Goal: Information Seeking & Learning: Understand process/instructions

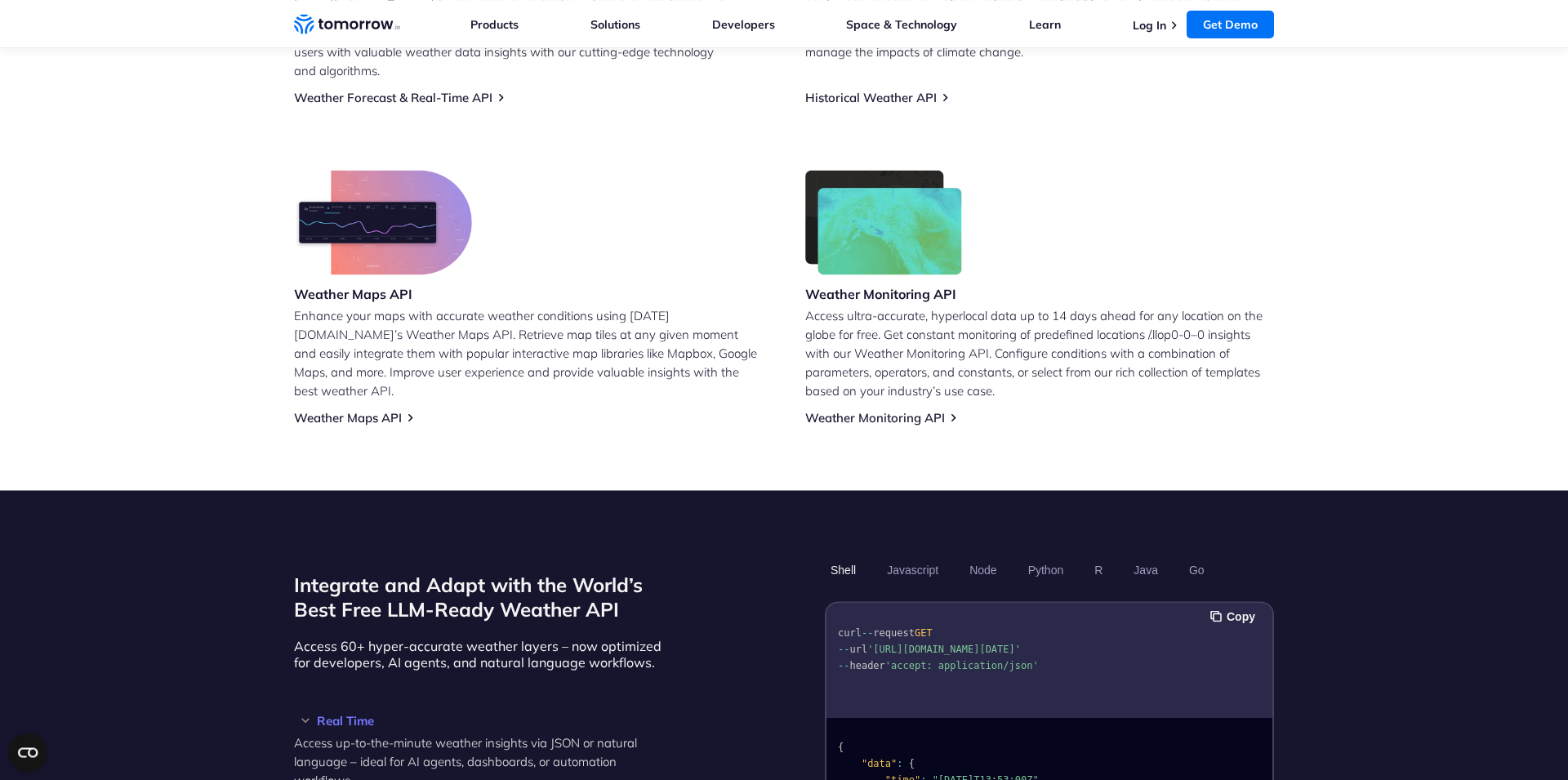
scroll to position [965, 0]
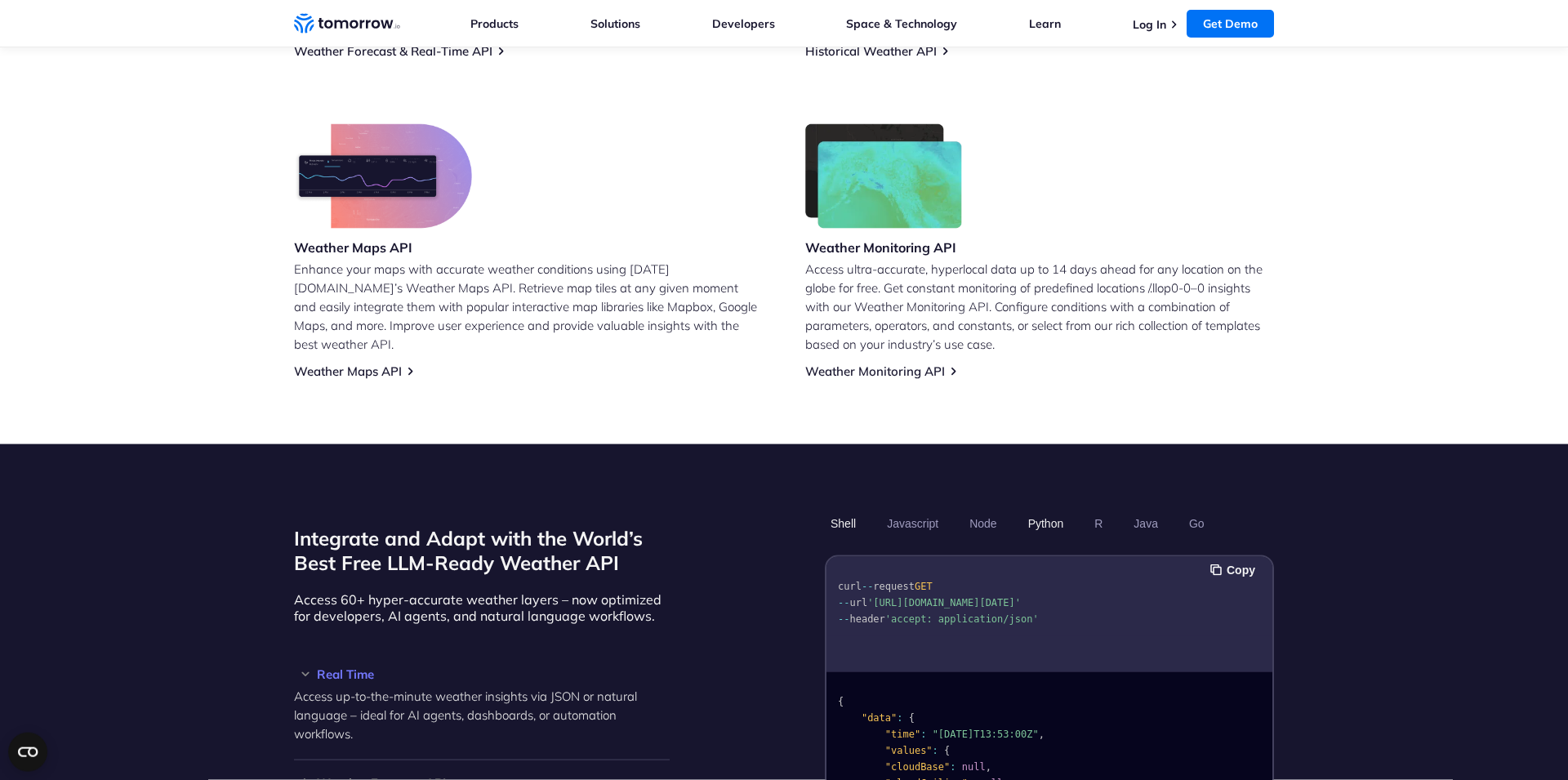
click at [1038, 510] on button "Python" at bounding box center [1046, 523] width 47 height 28
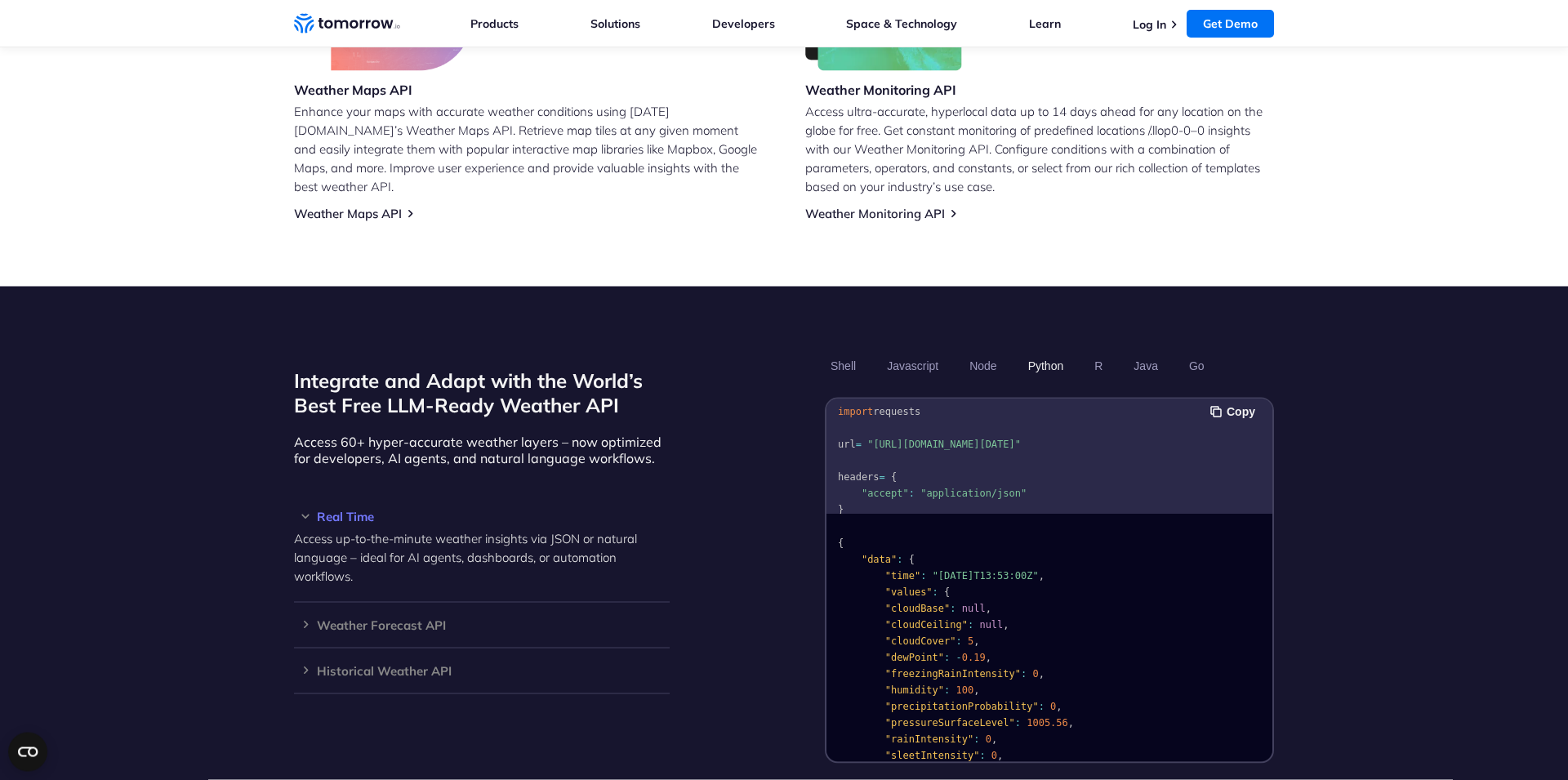
scroll to position [0, 0]
click at [302, 619] on h3 "Weather Forecast API" at bounding box center [482, 625] width 375 height 13
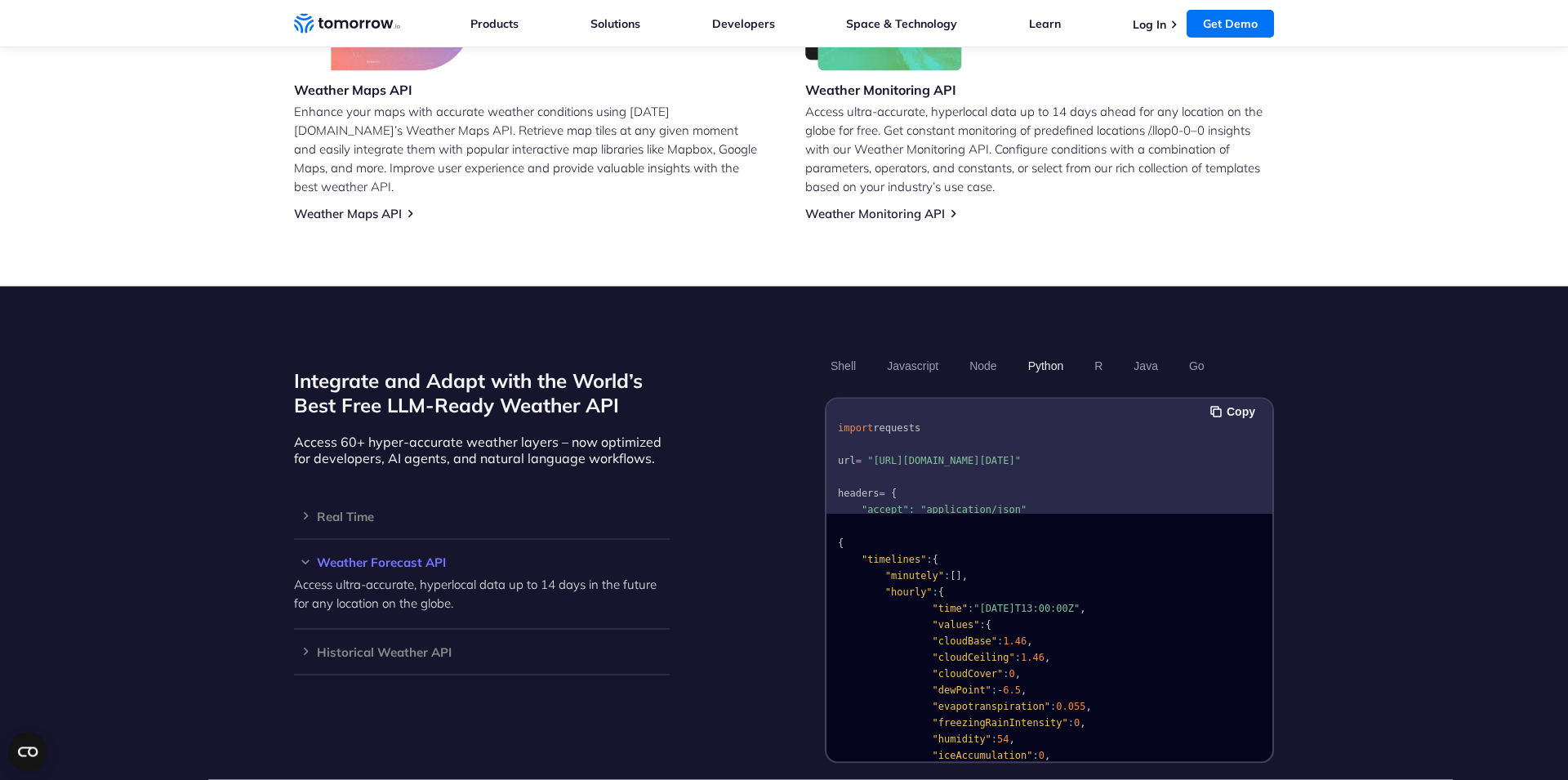
scroll to position [0, 30]
drag, startPoint x: 1223, startPoint y: 446, endPoint x: 1303, endPoint y: 446, distance: 80.0
click at [1272, 446] on pre "import requests url = "https://api.tomorrow.io/v4/weather/forecast?location=new…" at bounding box center [1049, 507] width 446 height 205
click at [1020, 455] on span ""https://api.tomorrow.io/v4/weather/forecast?location=newyork&apikey=XXX"" at bounding box center [943, 461] width 153 height 12
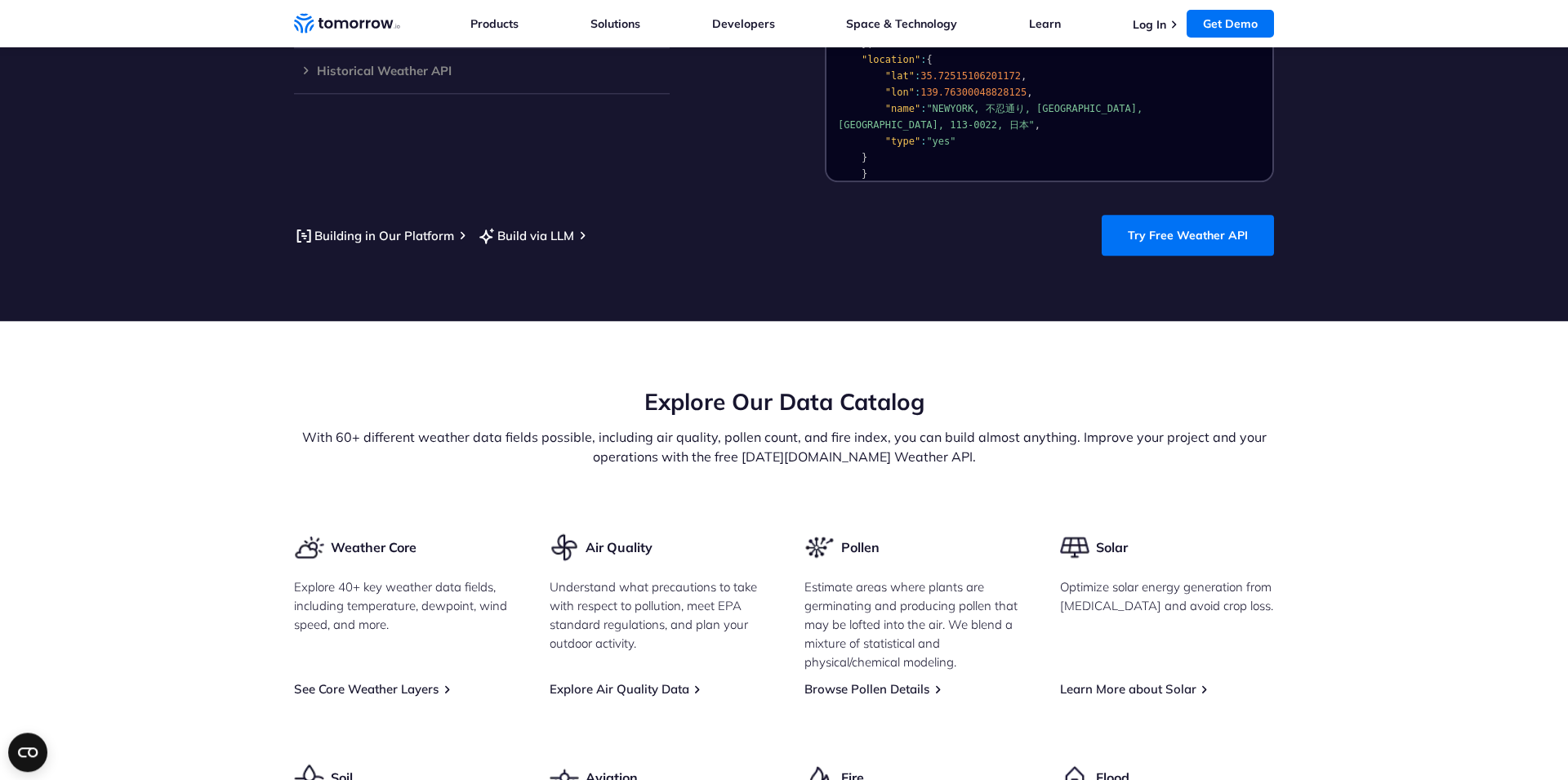
scroll to position [1735, 0]
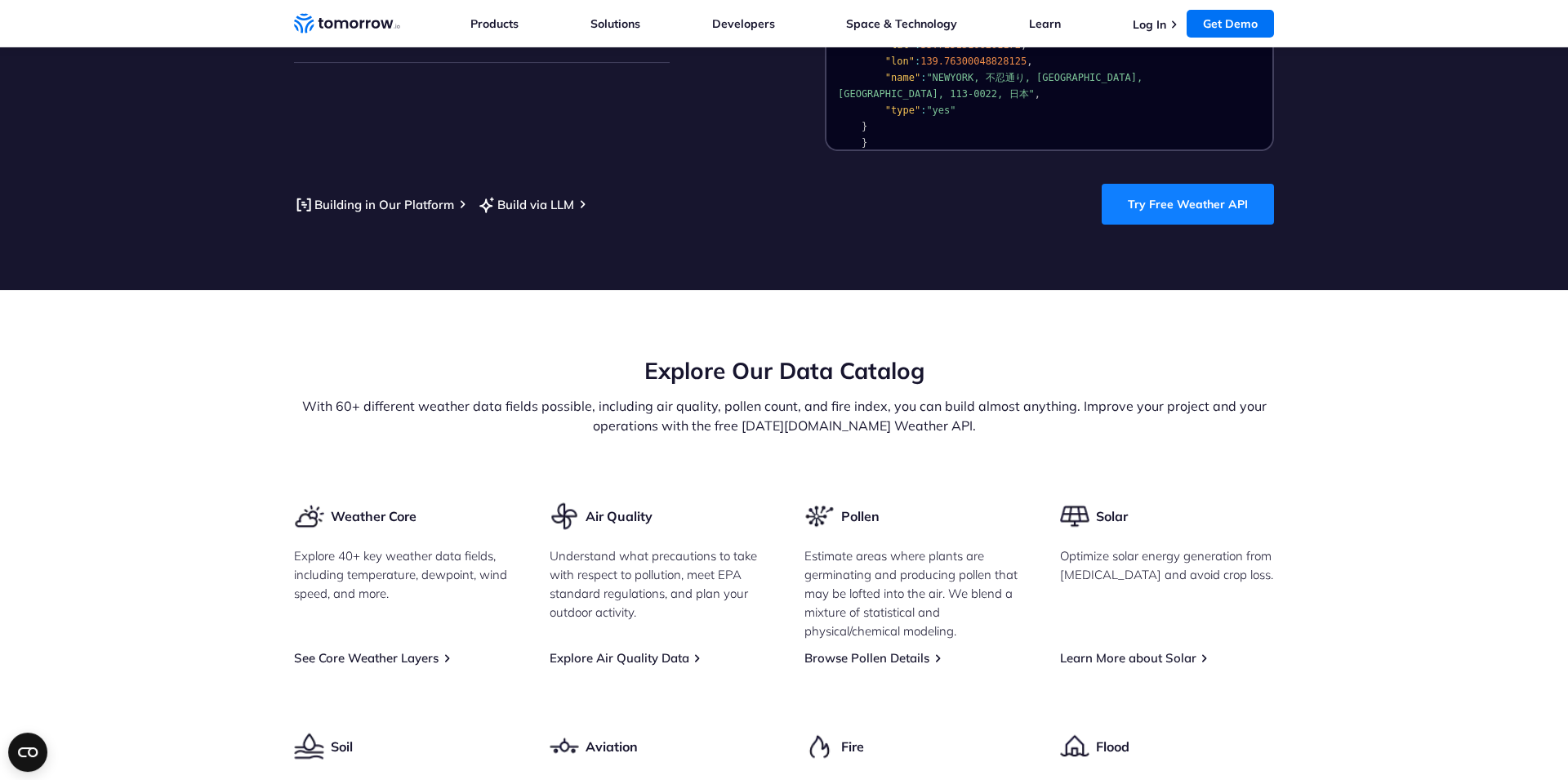
click at [1180, 189] on link "Try Free Weather API" at bounding box center [1188, 204] width 172 height 41
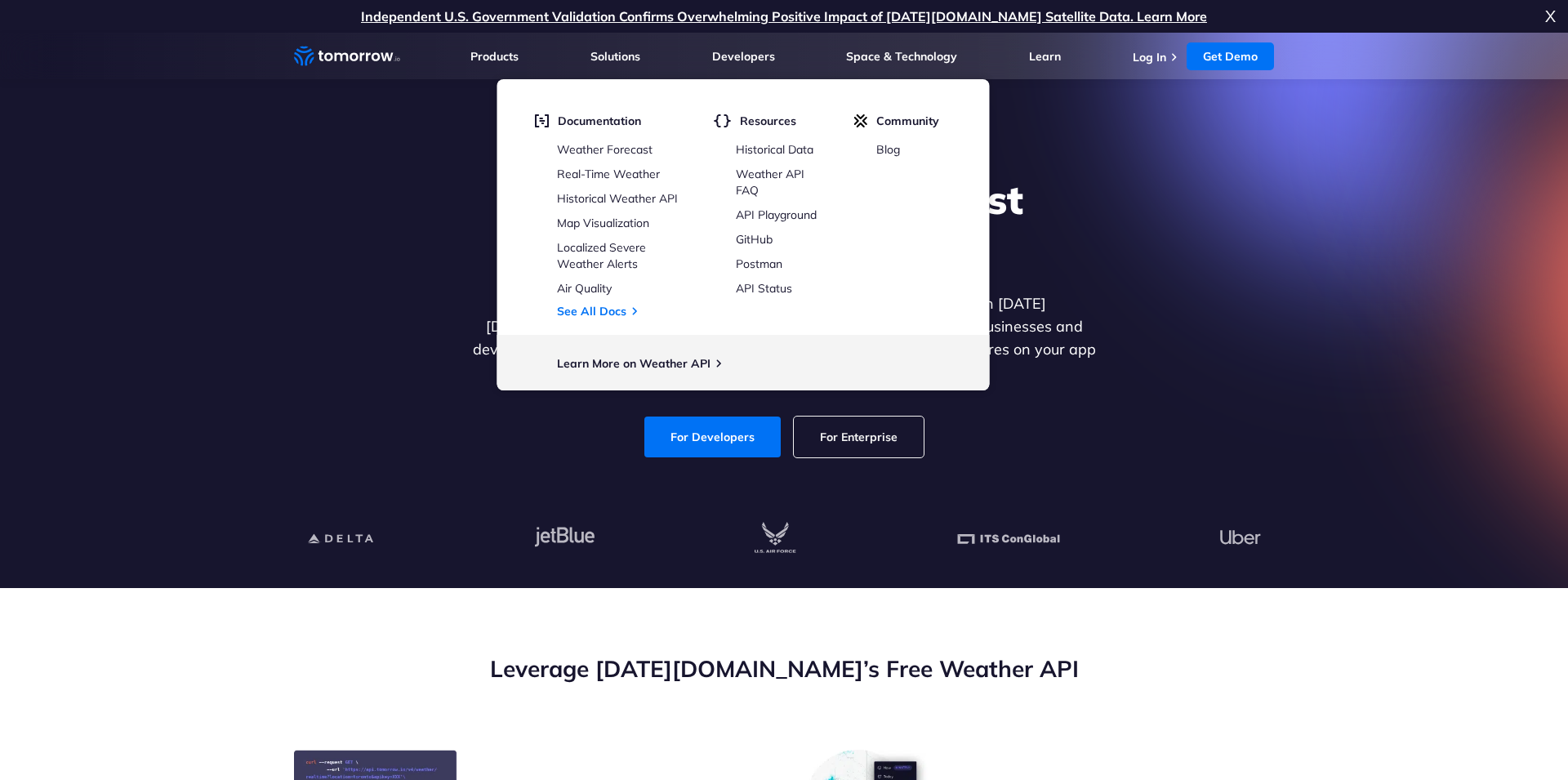
scroll to position [1735, 0]
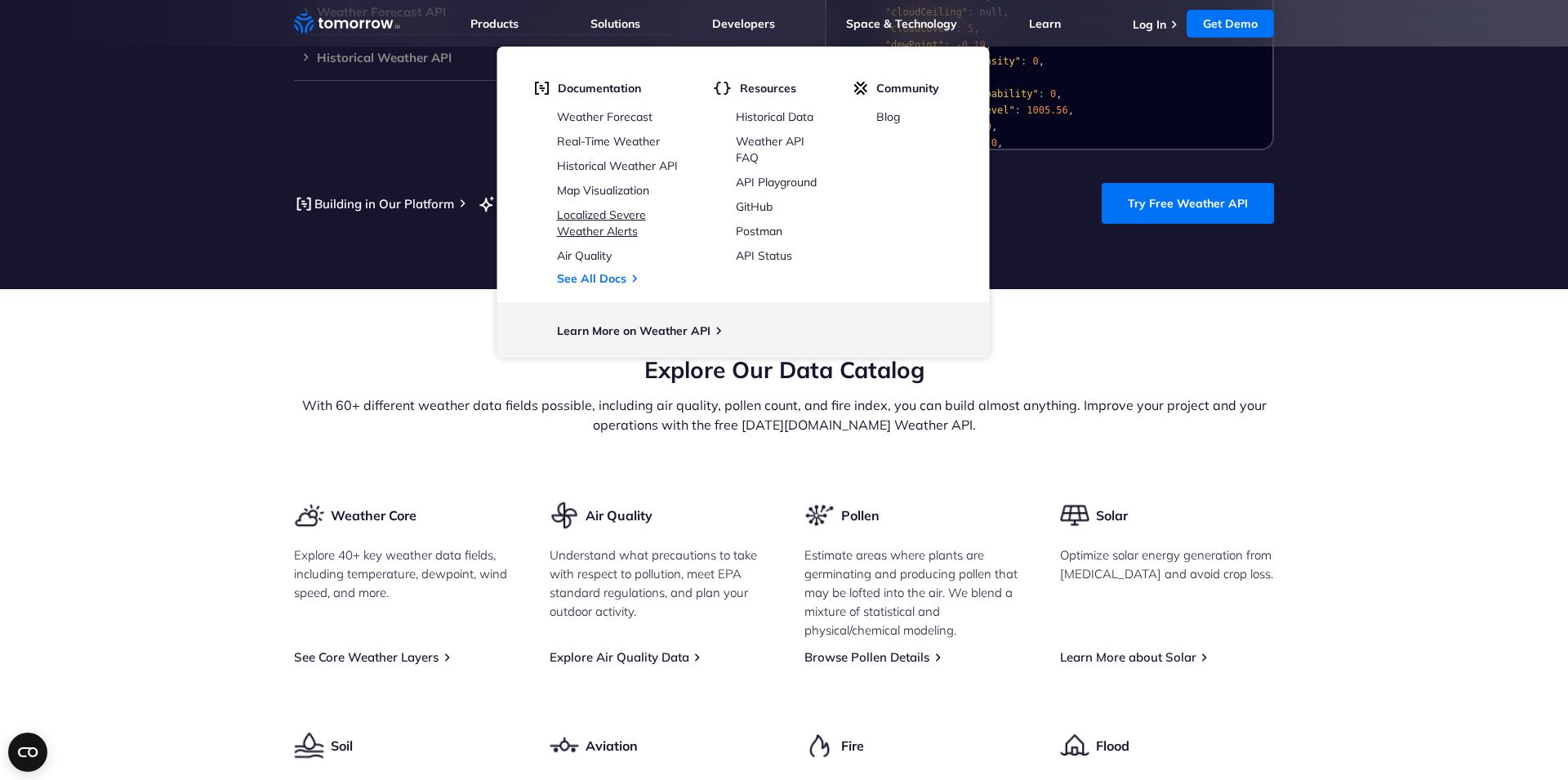
click at [601, 215] on link "Localized Severe Weather Alerts" at bounding box center [601, 223] width 89 height 31
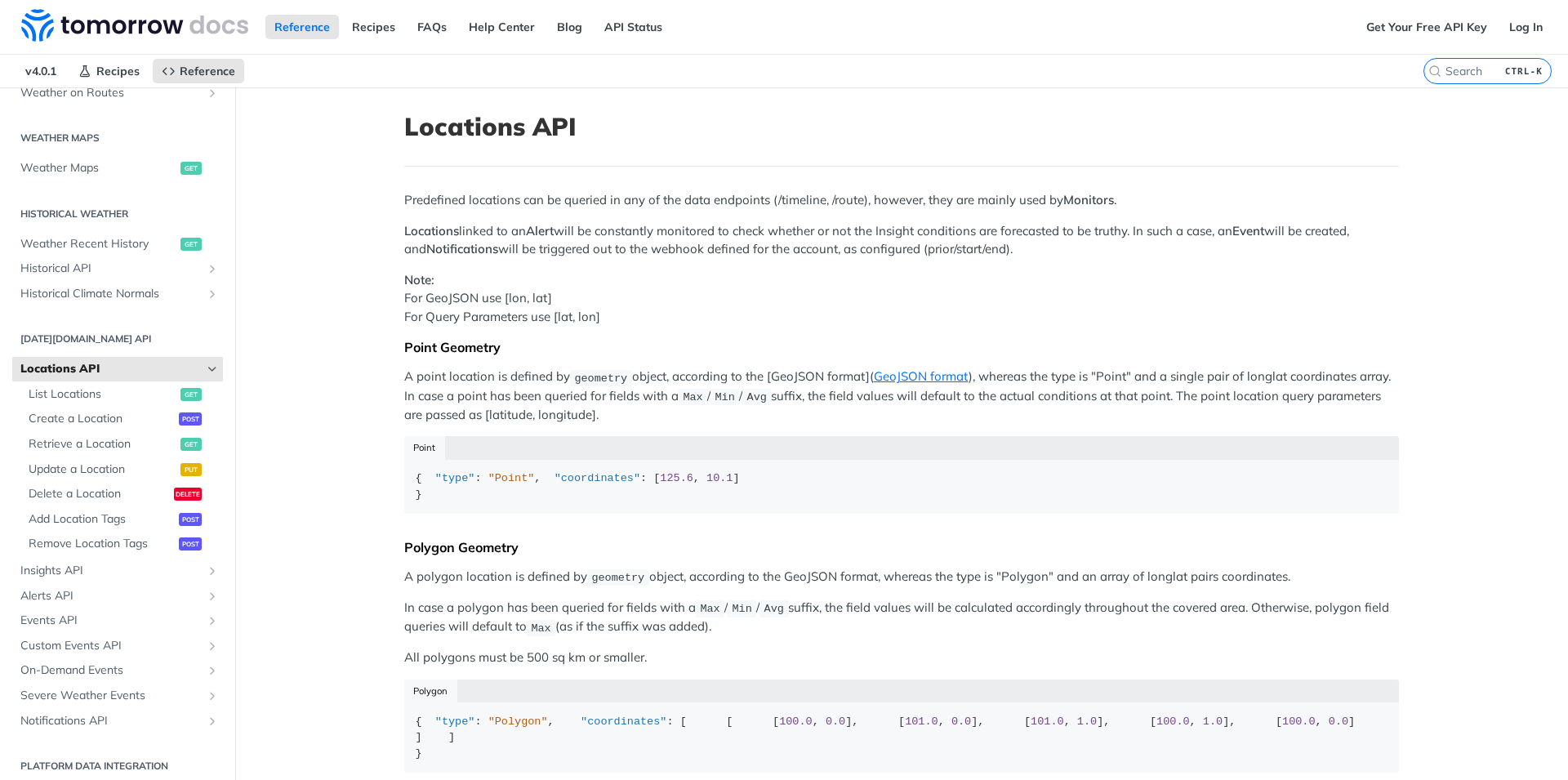
scroll to position [482, 0]
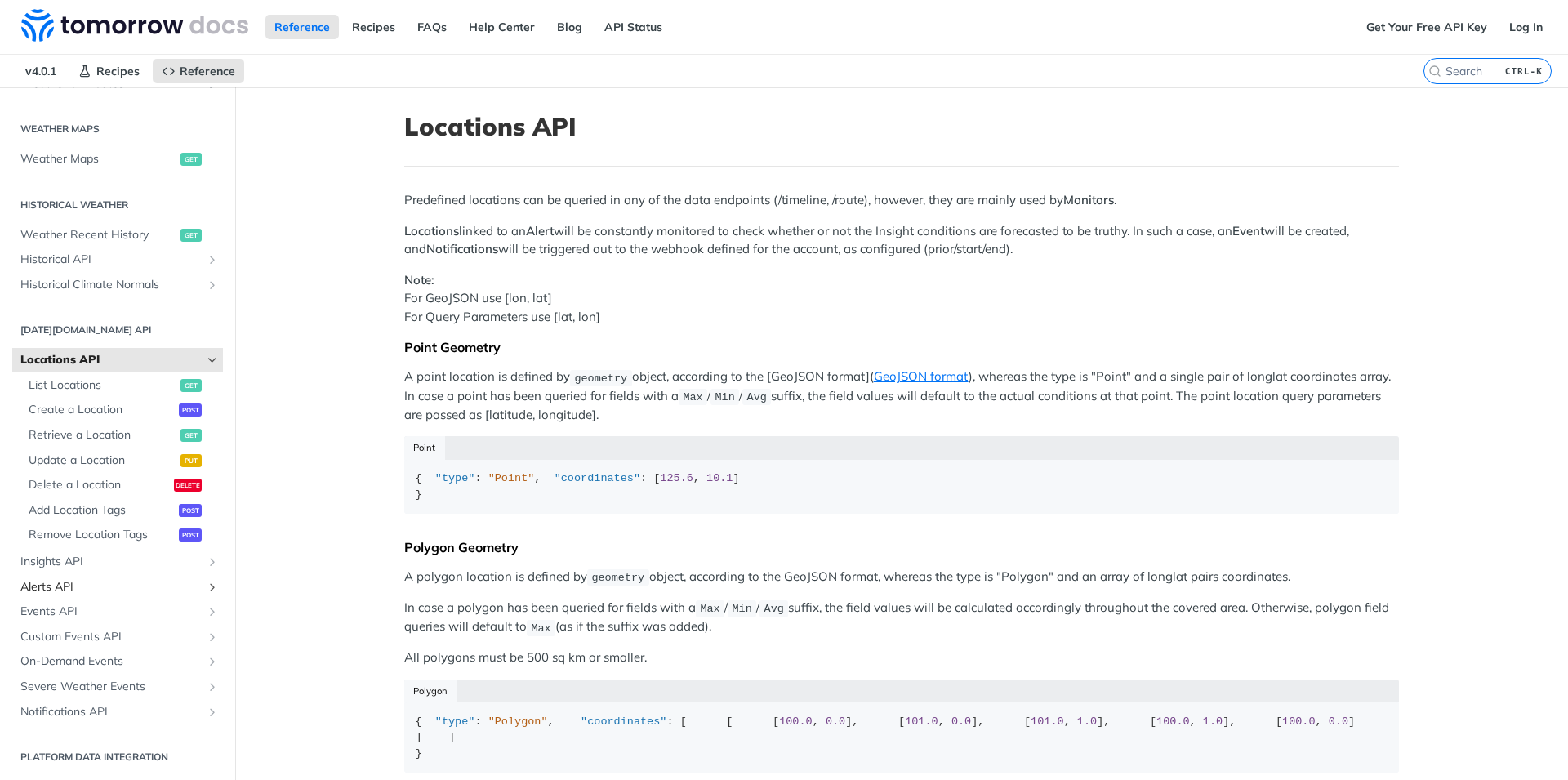
click at [213, 584] on icon "Show subpages for Alerts API" at bounding box center [212, 587] width 13 height 13
click at [51, 639] on span "List Alerts" at bounding box center [102, 637] width 148 height 16
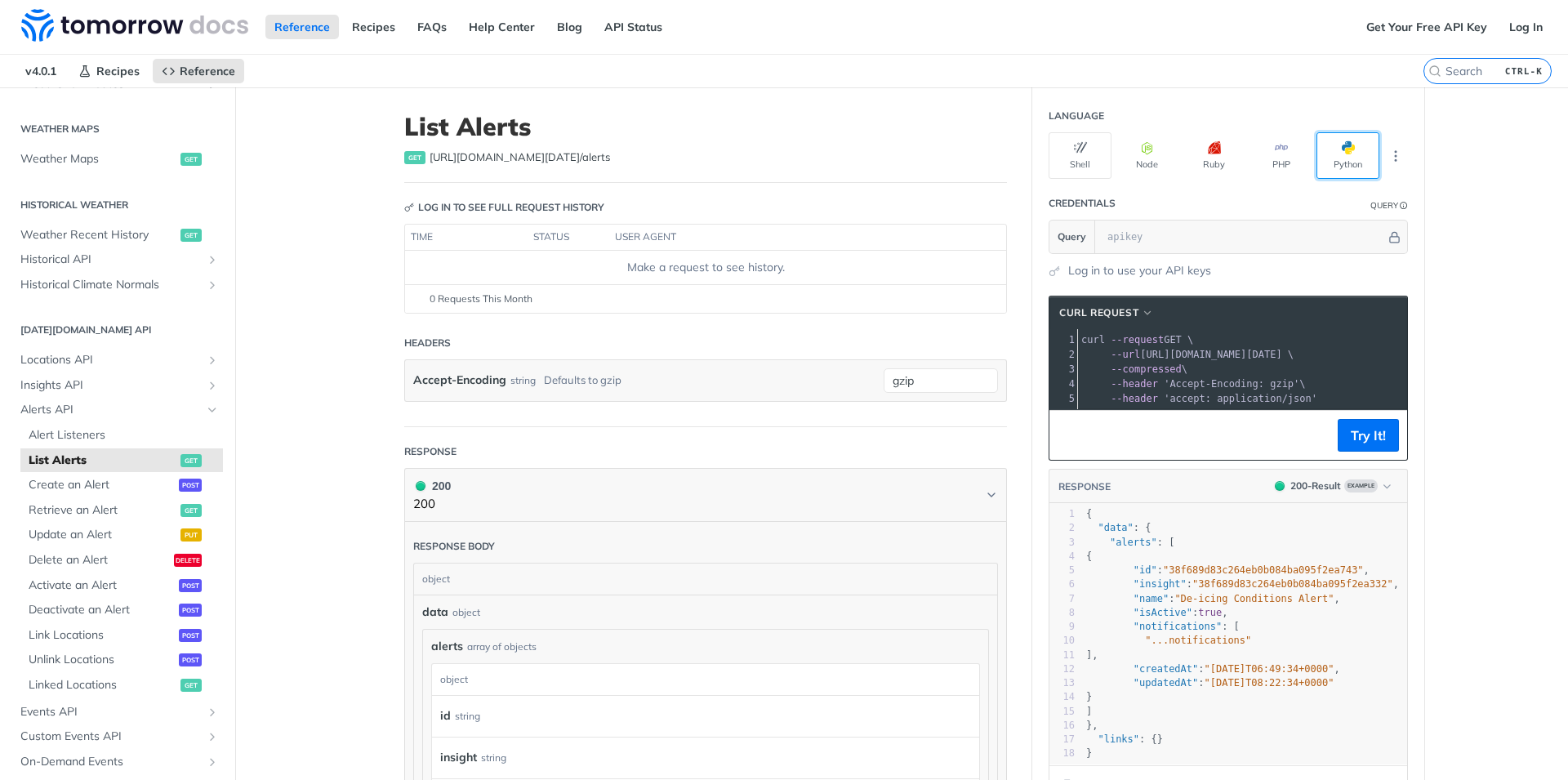
click at [1355, 153] on span "button" at bounding box center [1355, 148] width 0 height 13
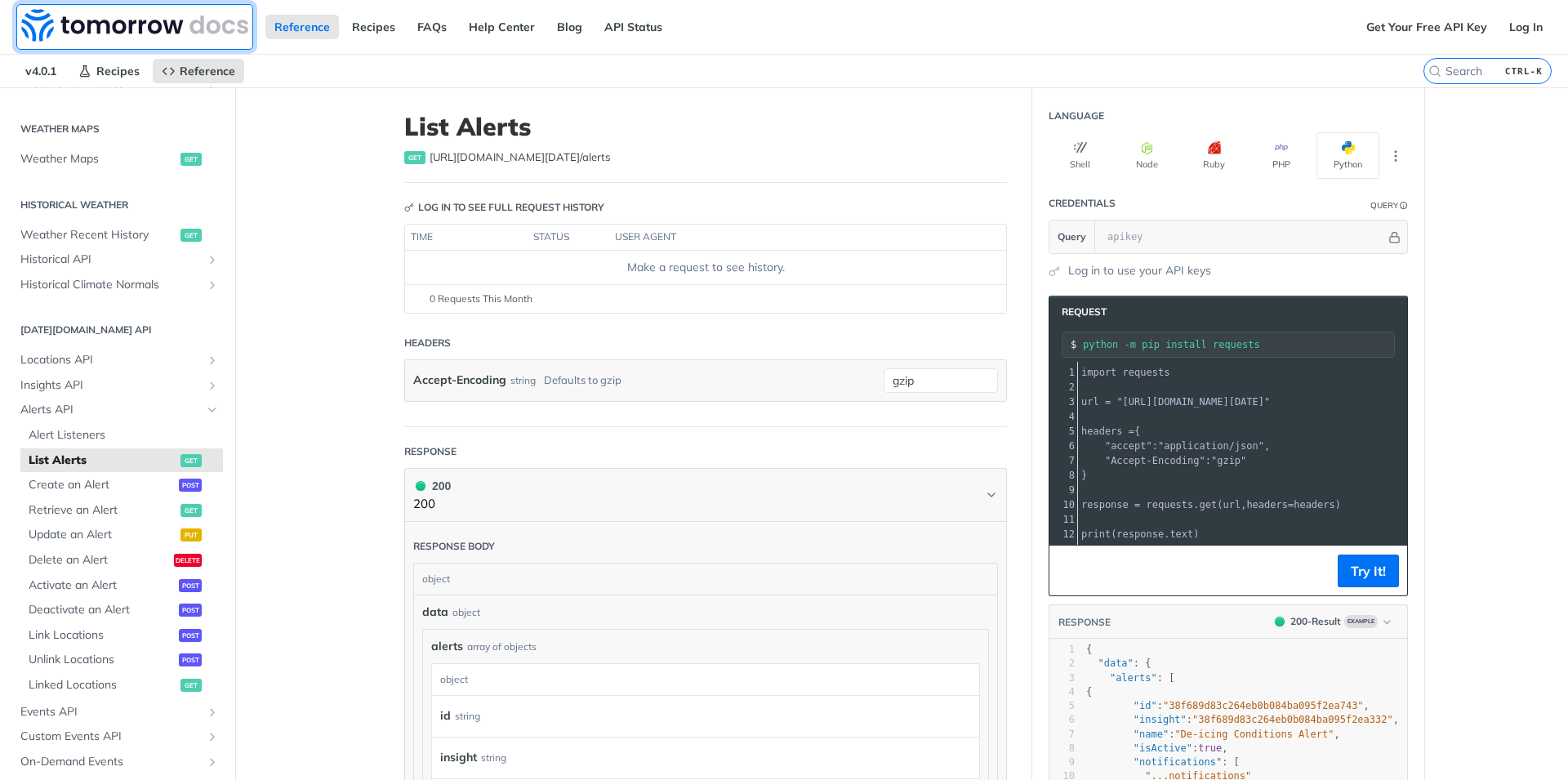
click at [135, 29] on img at bounding box center [134, 25] width 227 height 33
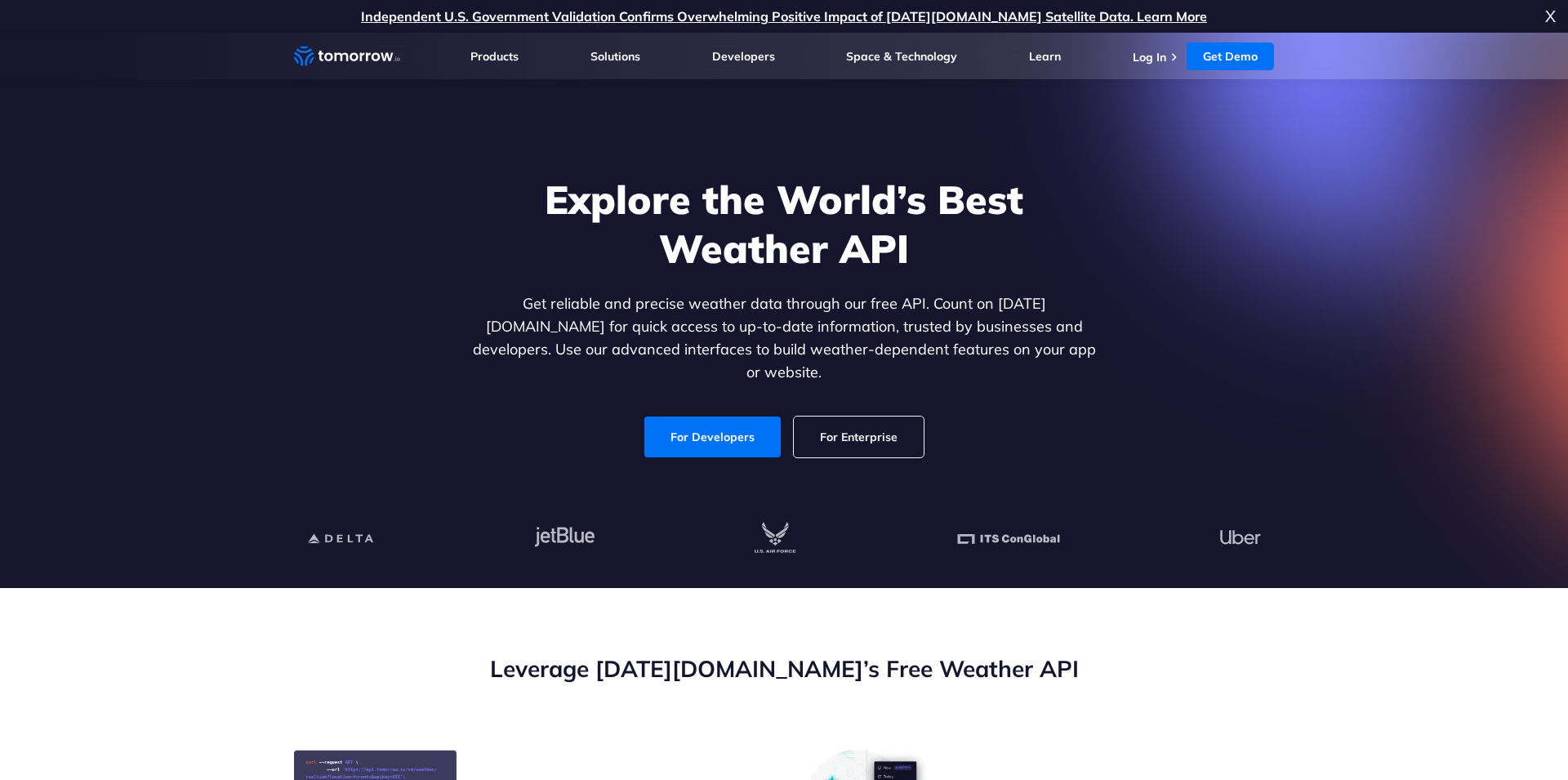
scroll to position [1735, 0]
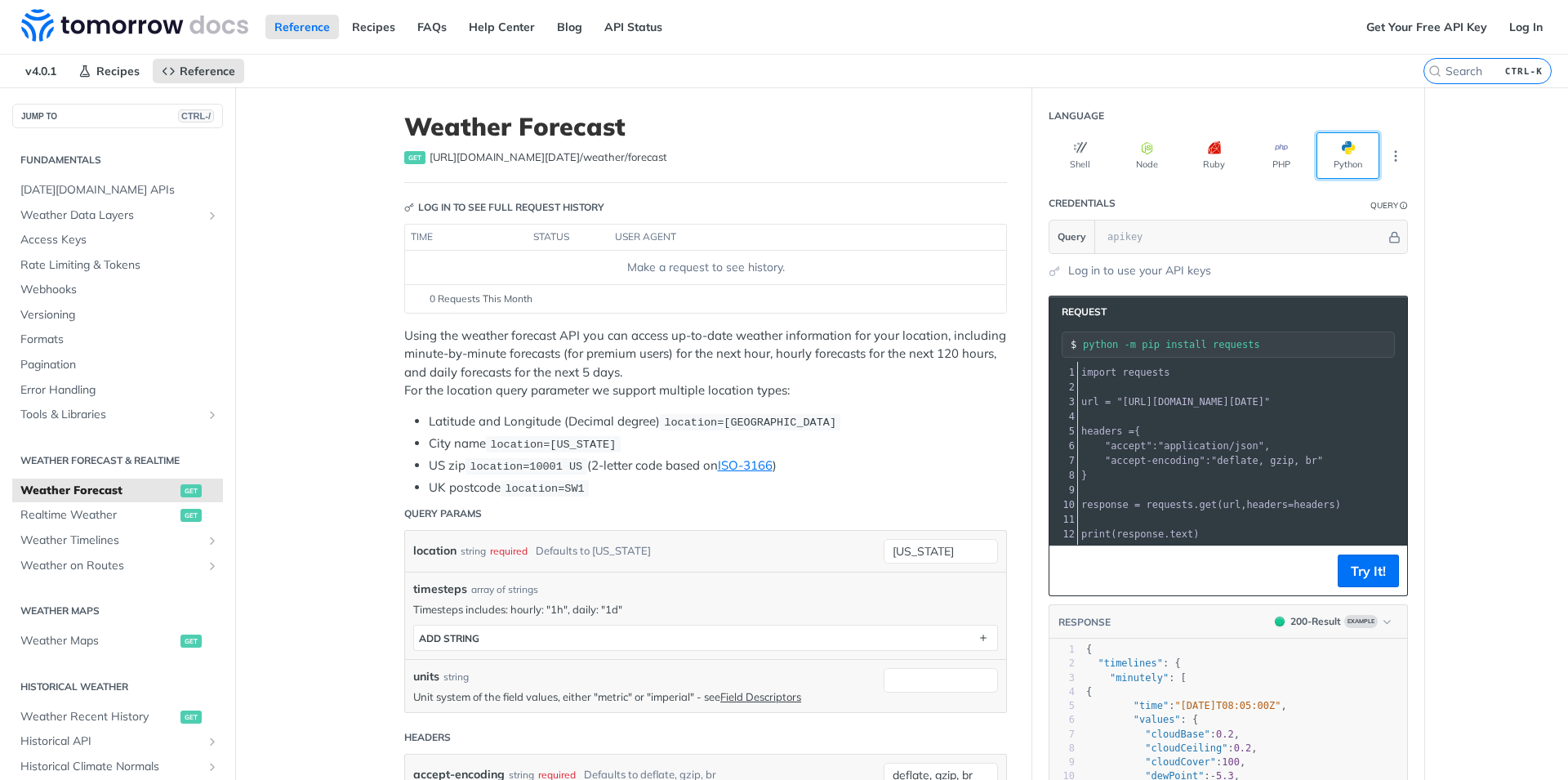
click at [1359, 152] on button "Python" at bounding box center [1347, 155] width 63 height 46
drag, startPoint x: 1356, startPoint y: 405, endPoint x: 1445, endPoint y: 397, distance: 89.4
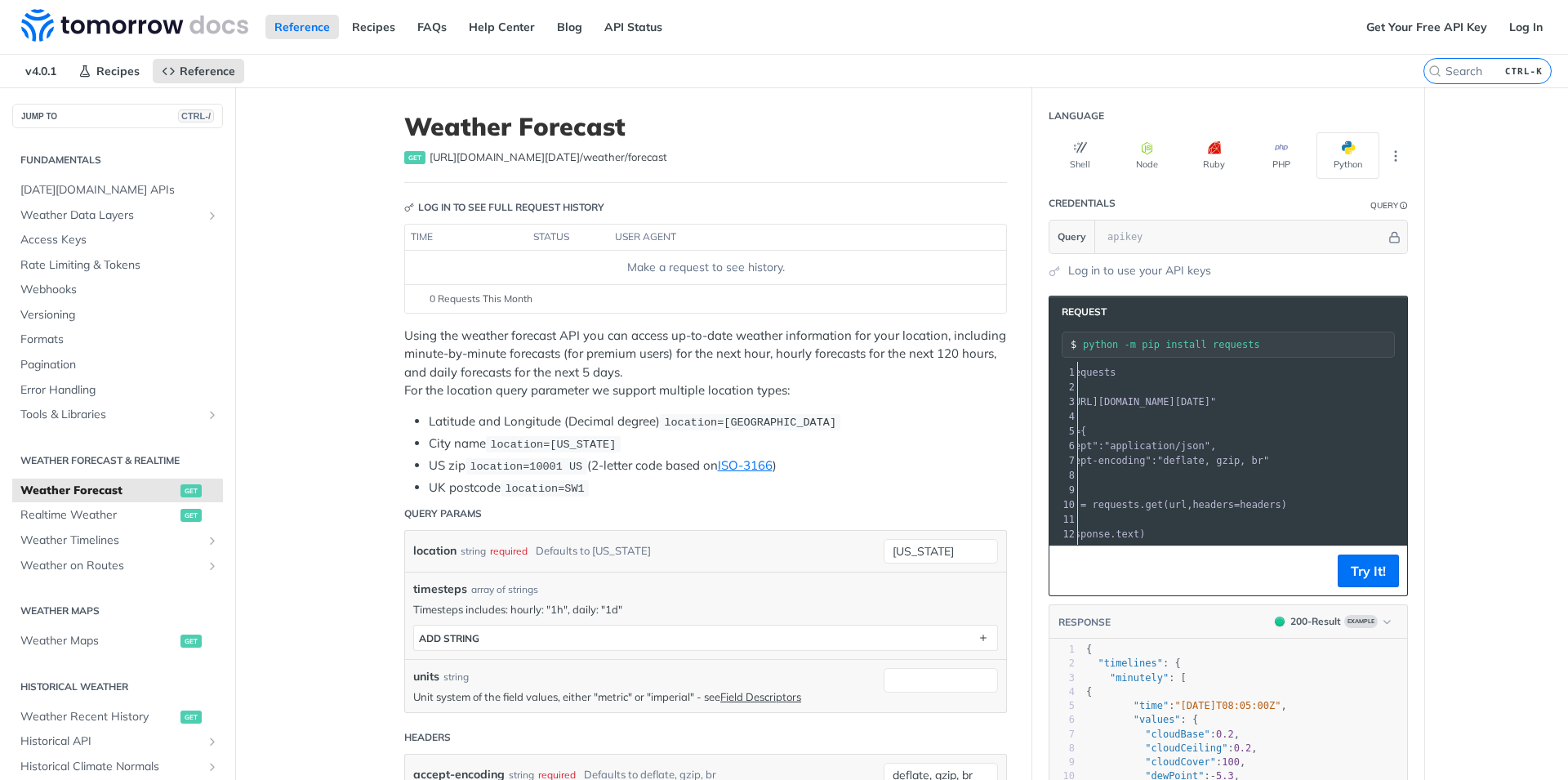
click at [1266, 429] on pre "headers = {" at bounding box center [1235, 431] width 424 height 15
drag, startPoint x: 1298, startPoint y: 397, endPoint x: 1438, endPoint y: 409, distance: 140.5
click at [1396, 422] on pre "​" at bounding box center [1289, 416] width 424 height 15
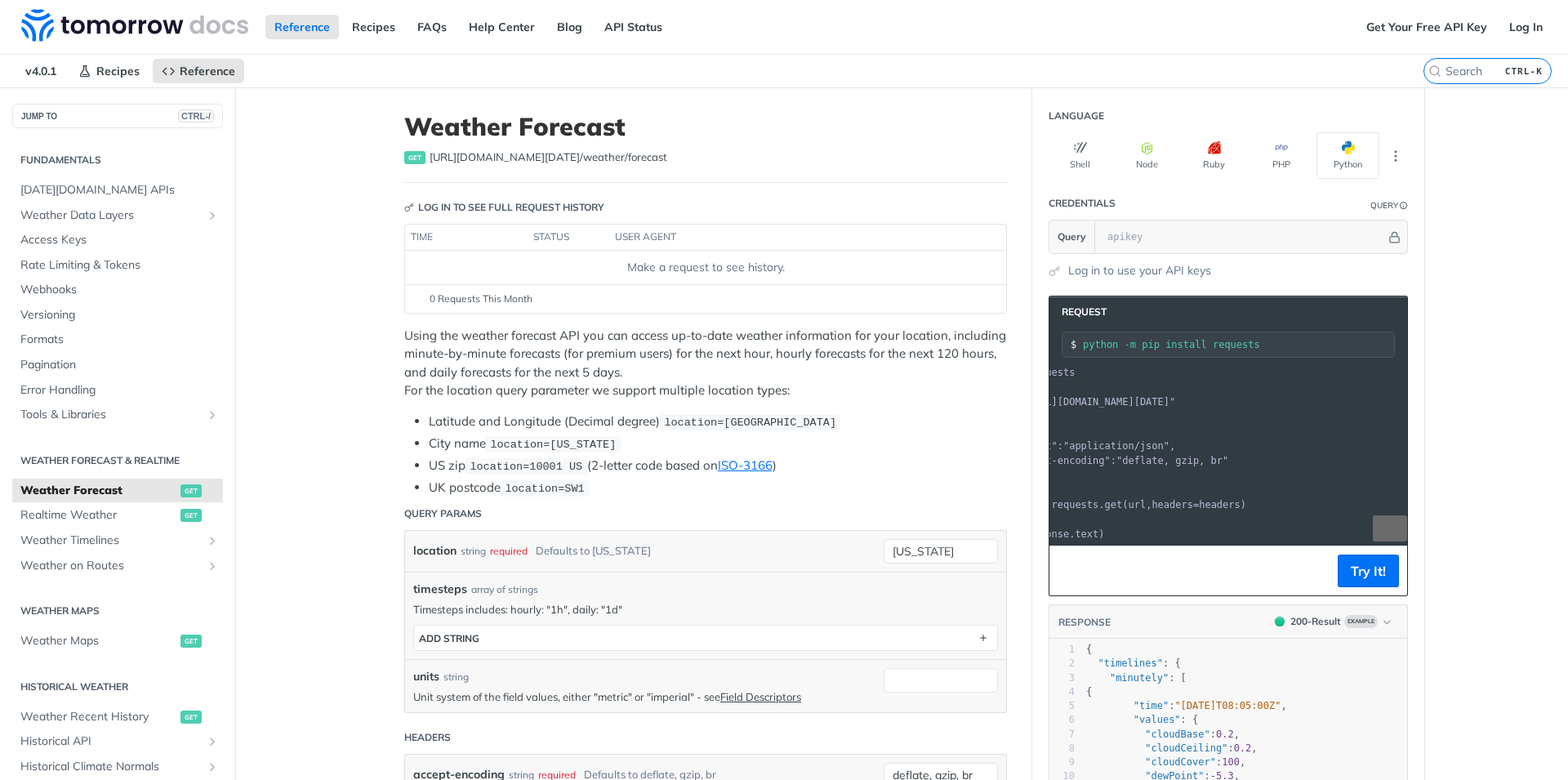
scroll to position [0, 94]
drag, startPoint x: 1384, startPoint y: 403, endPoint x: 1432, endPoint y: 396, distance: 48.5
click at [1175, 400] on span ""https://api.tomorrow.io/v4/weather/forecast?location=new%20york"" at bounding box center [1097, 402] width 153 height 12
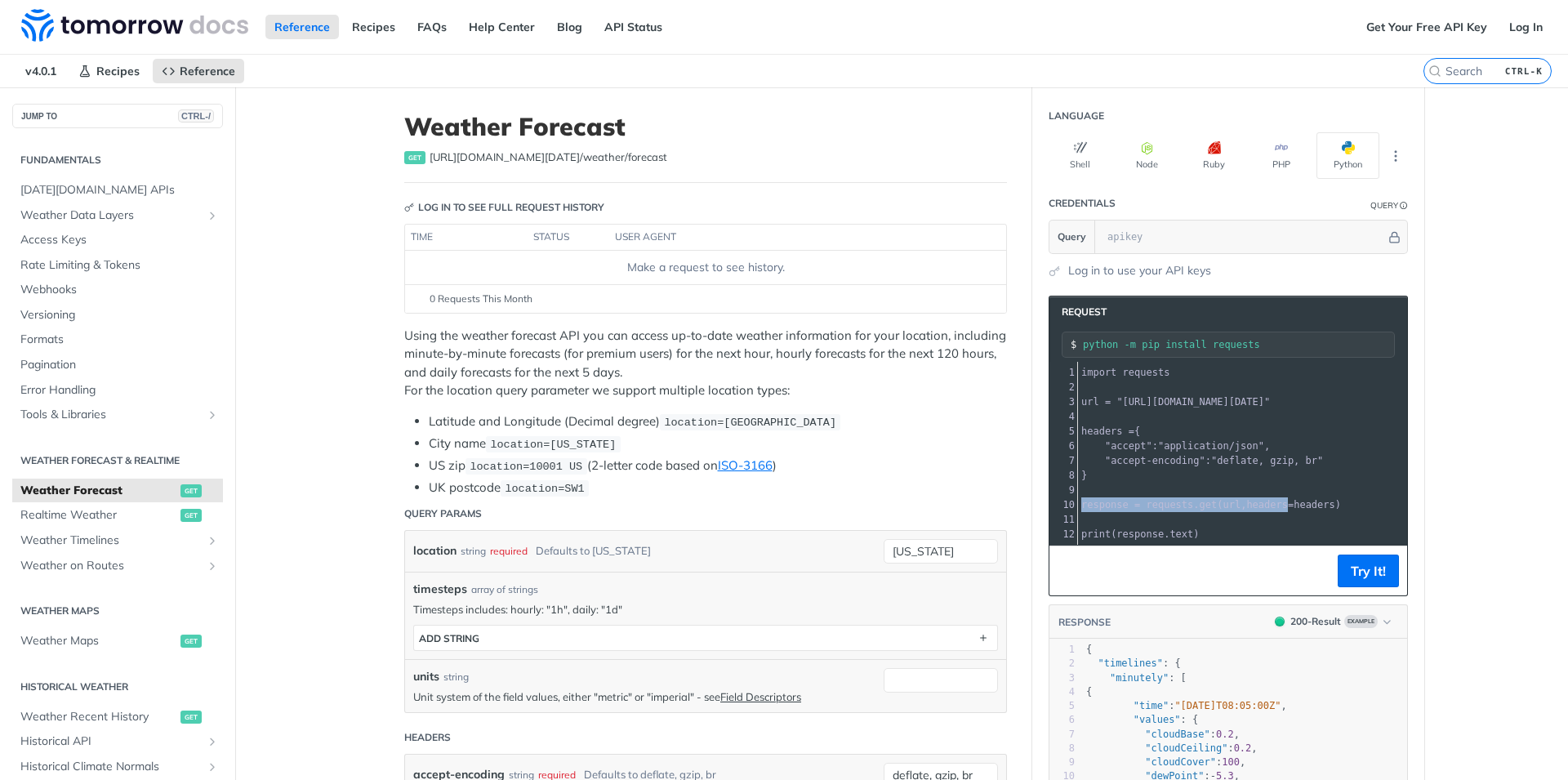
drag, startPoint x: 1199, startPoint y: 506, endPoint x: 1044, endPoint y: 510, distance: 155.1
click at [1044, 510] on section "Request python -m pip install requests xxxxxxxxxx 12 1 import requests 2 ​ 3 ur…" at bounding box center [1228, 669] width 392 height 780
click at [1231, 457] on span ""deflate, gzip, br"" at bounding box center [1266, 460] width 112 height 12
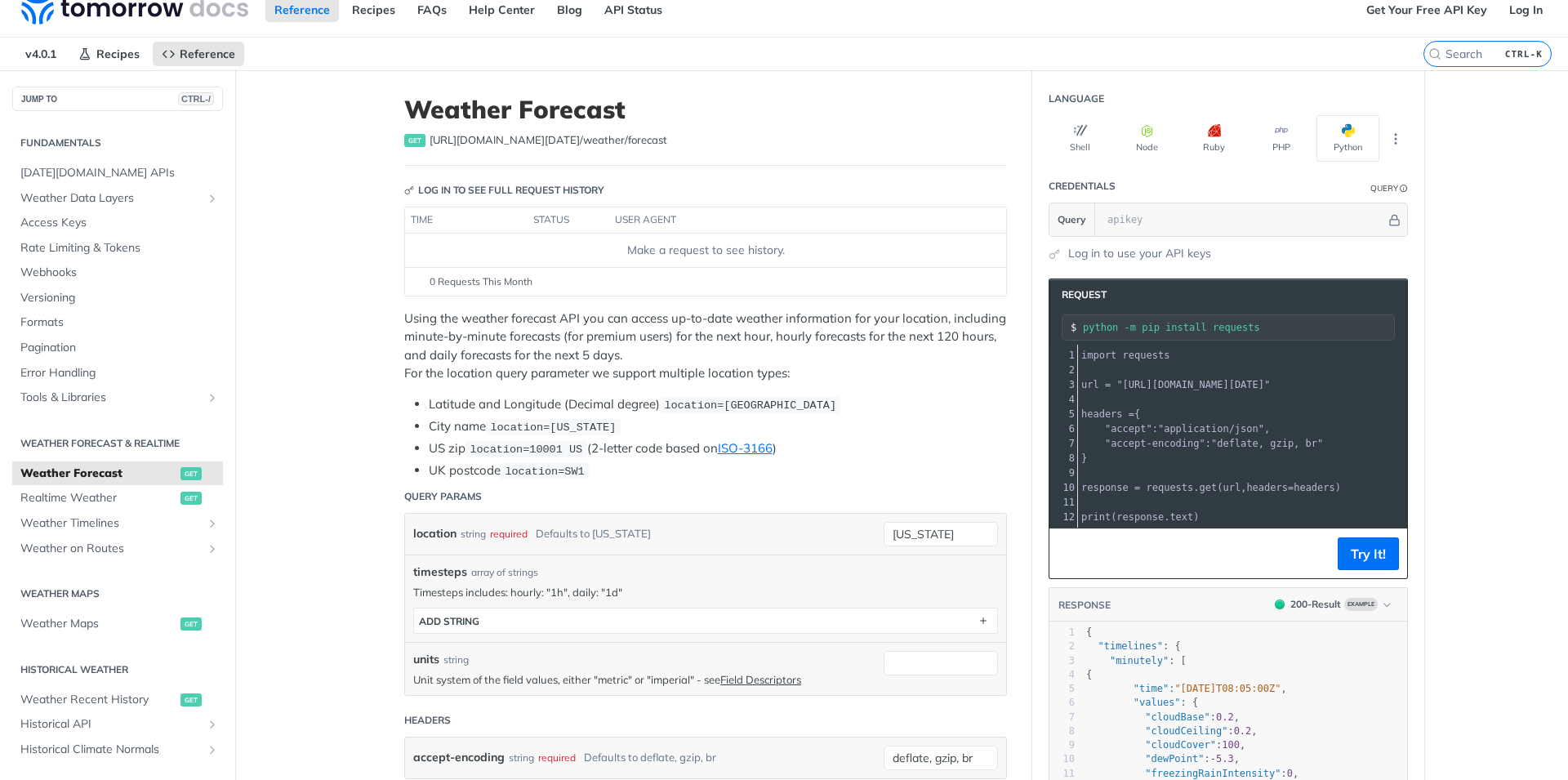
scroll to position [15, 0]
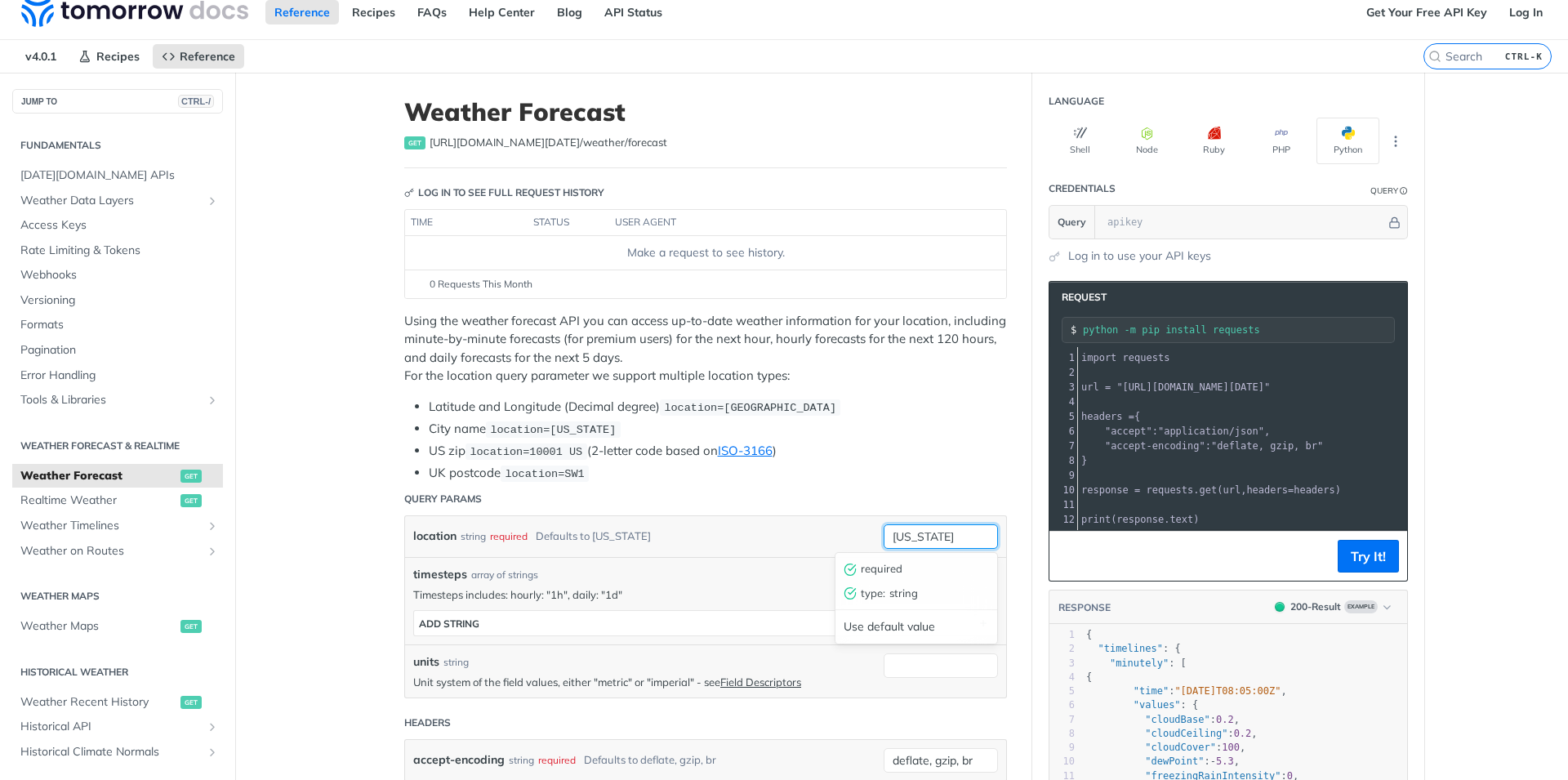
click at [969, 536] on input "new york" at bounding box center [940, 536] width 114 height 24
click at [690, 587] on div "timesteps array of strings Timesteps includes: hourly: "1h", daily: "1d" timest…" at bounding box center [706, 600] width 585 height 70
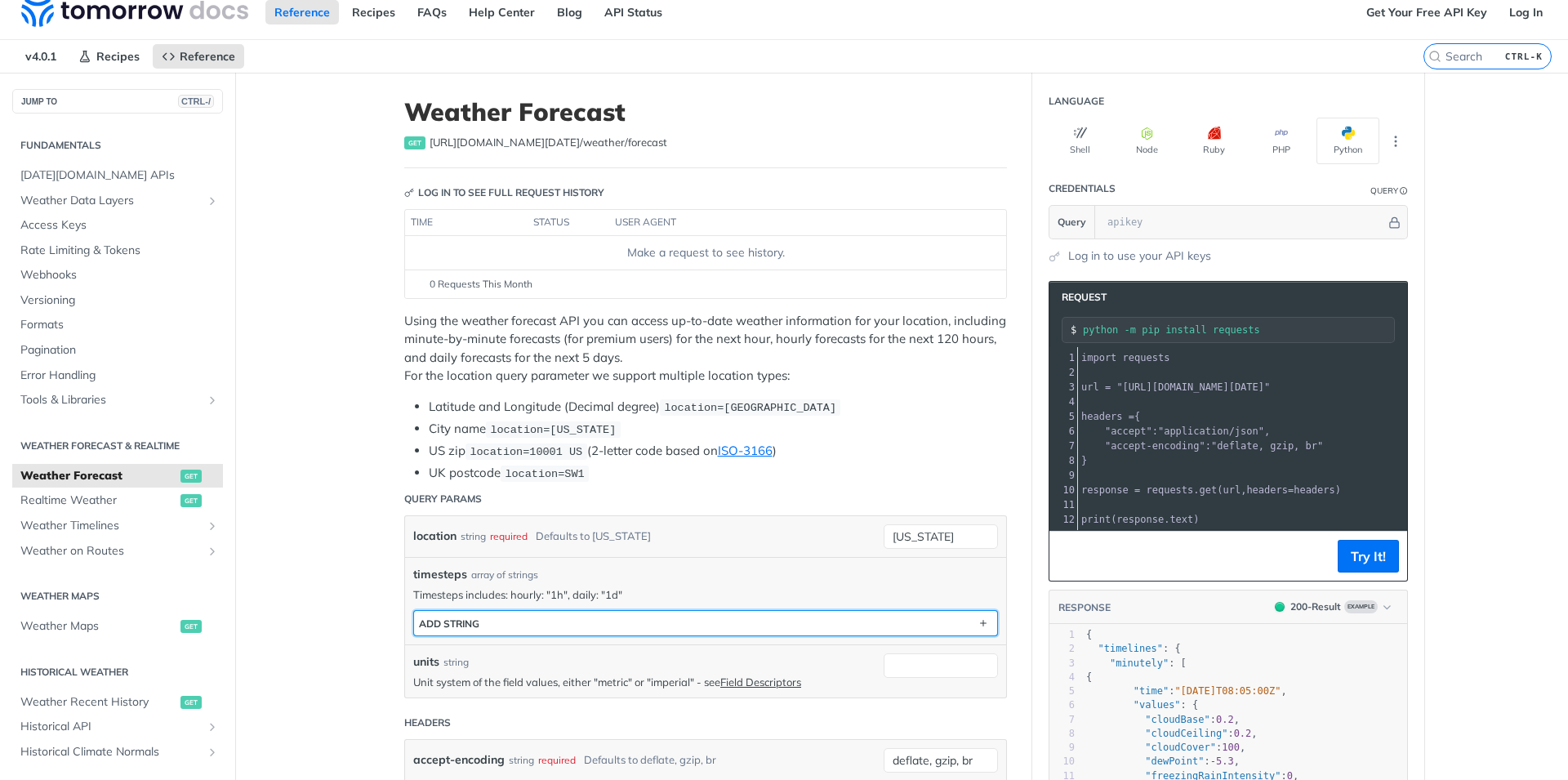
click at [971, 621] on button "ADD string" at bounding box center [705, 622] width 583 height 24
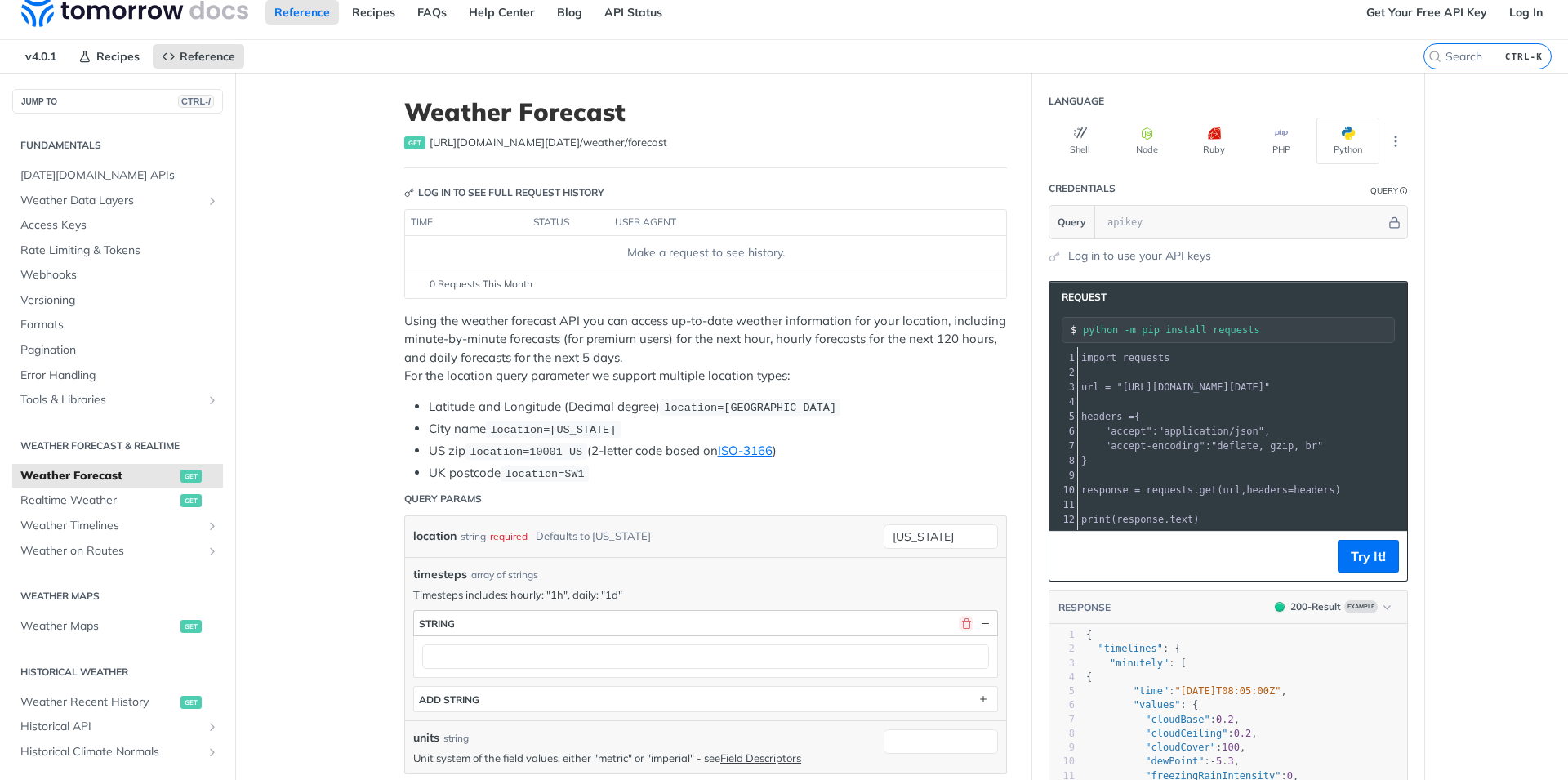
click at [968, 620] on button "button" at bounding box center [966, 623] width 15 height 15
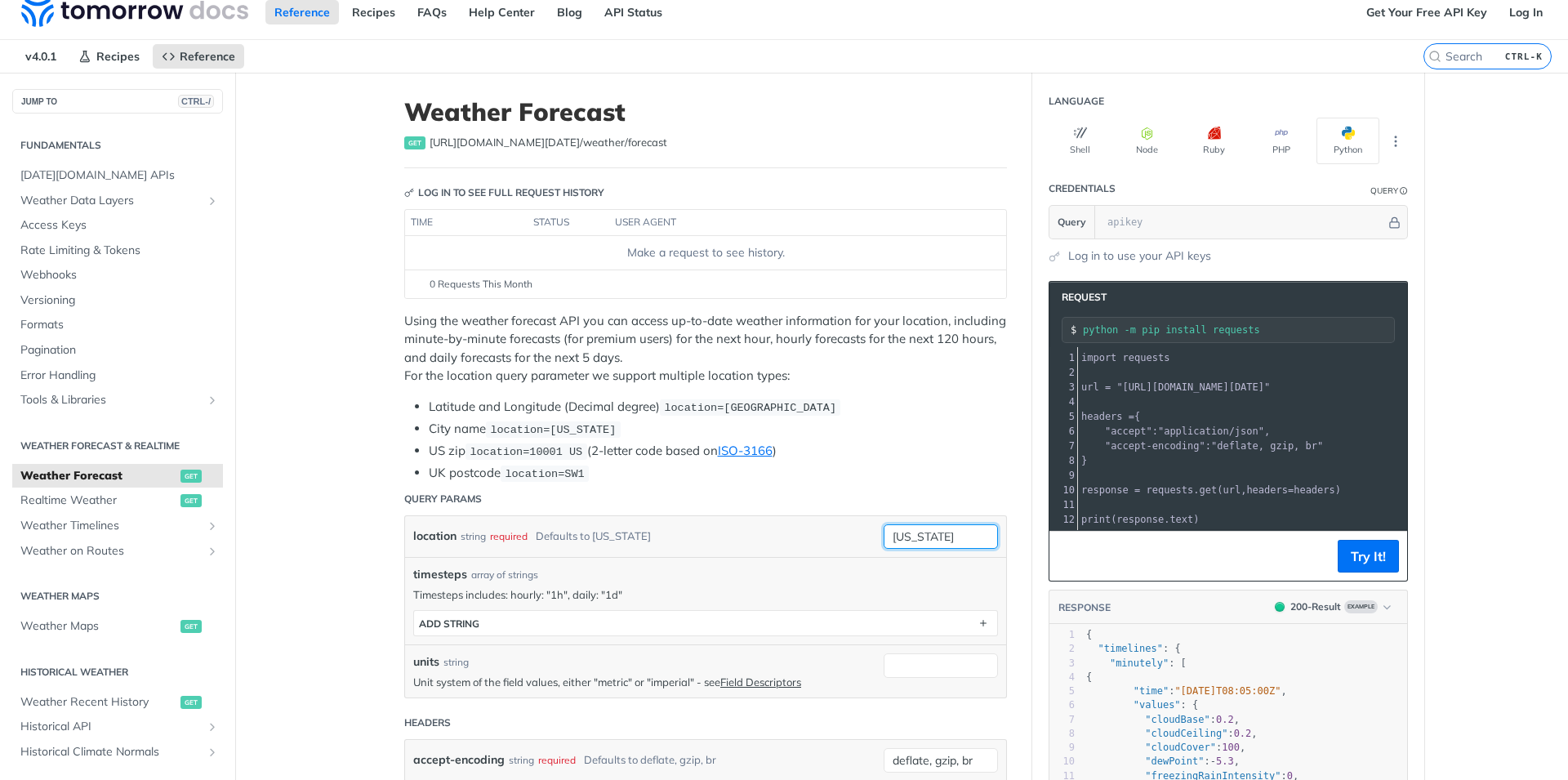
click at [954, 536] on input "new york" at bounding box center [940, 536] width 114 height 24
click at [970, 534] on input "new york" at bounding box center [940, 536] width 114 height 24
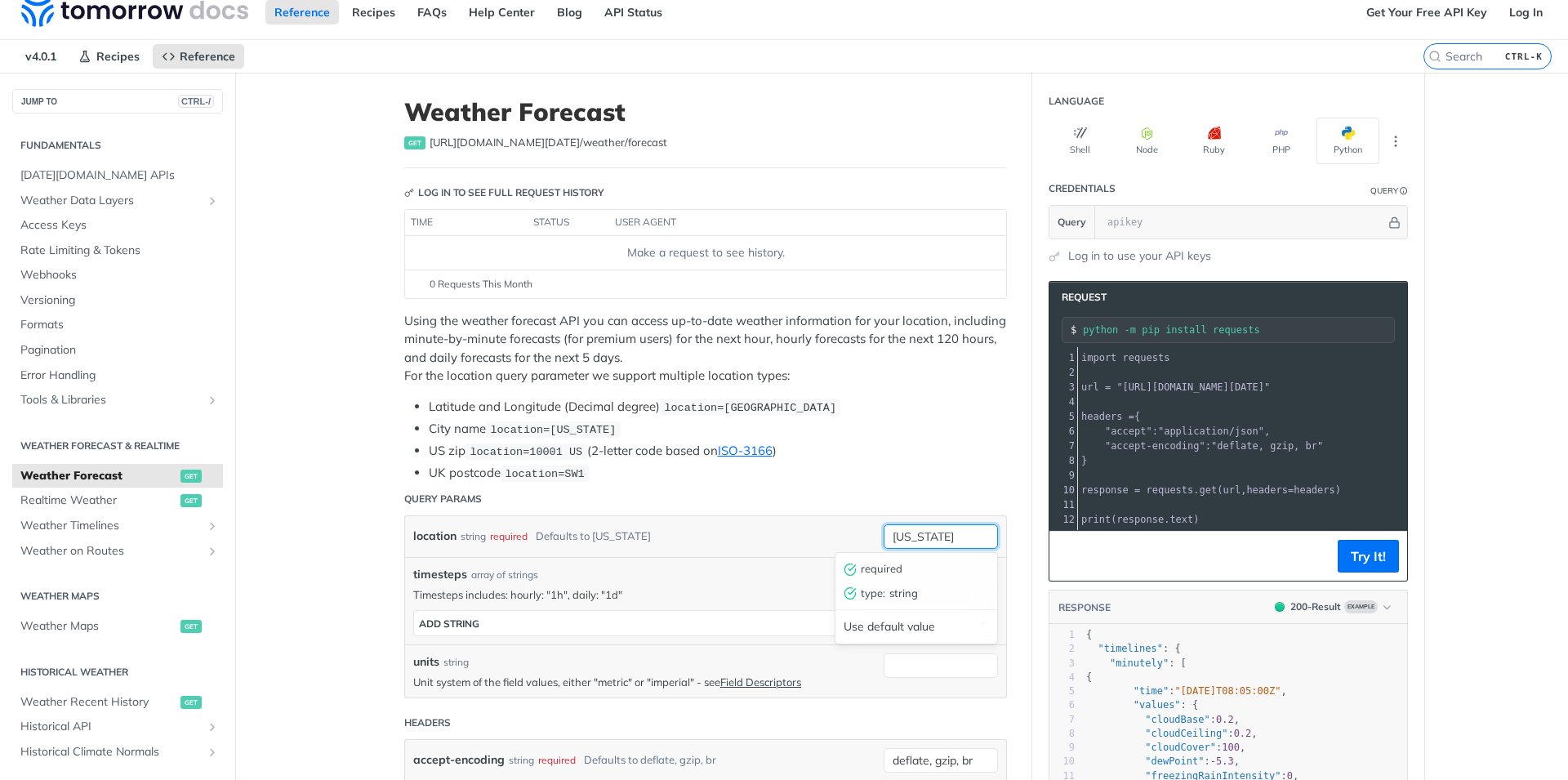
click at [970, 534] on input "new york" at bounding box center [940, 536] width 114 height 24
type input "52.52, 13.419"
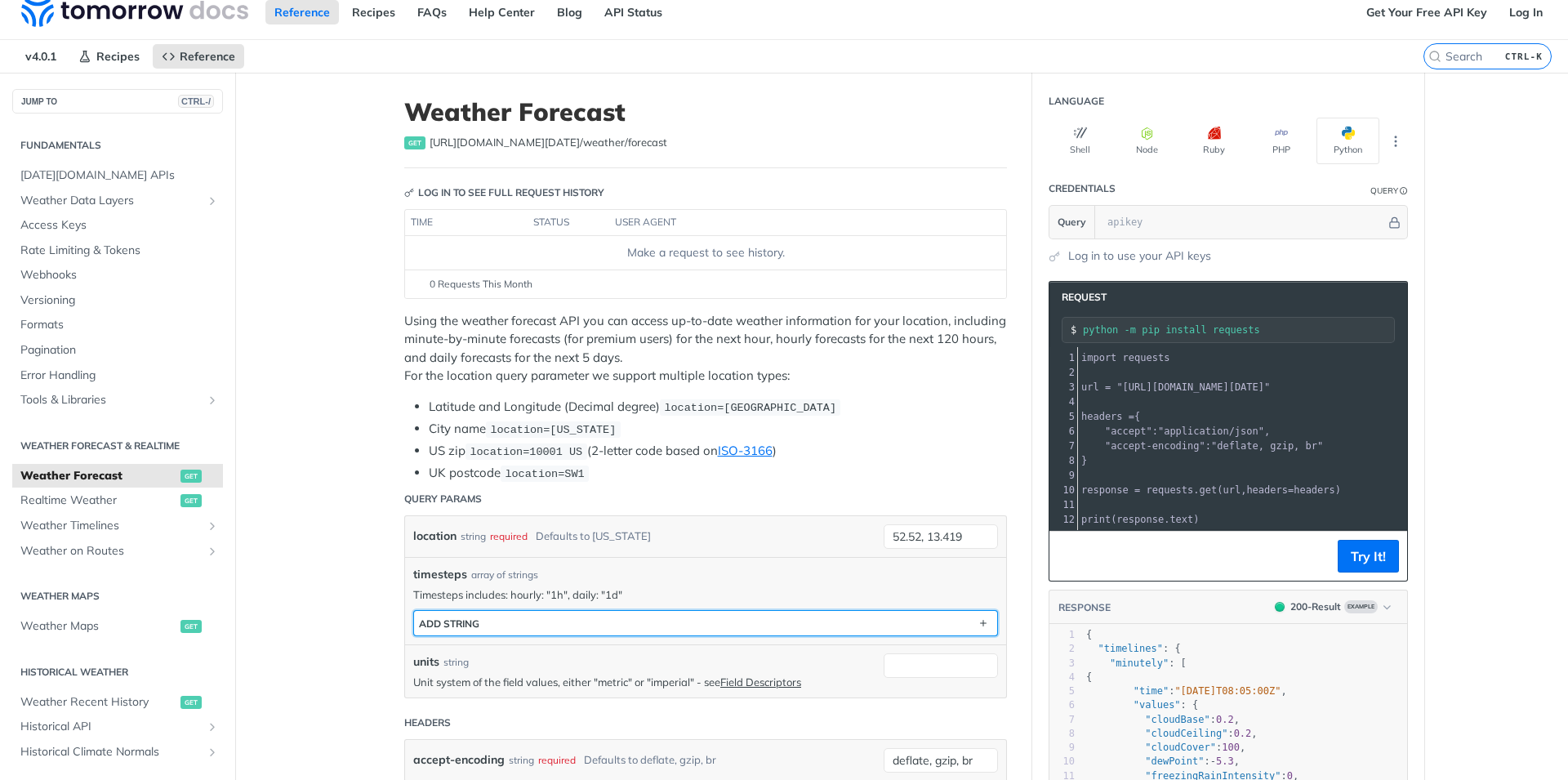
click at [617, 623] on button "ADD string" at bounding box center [705, 622] width 583 height 24
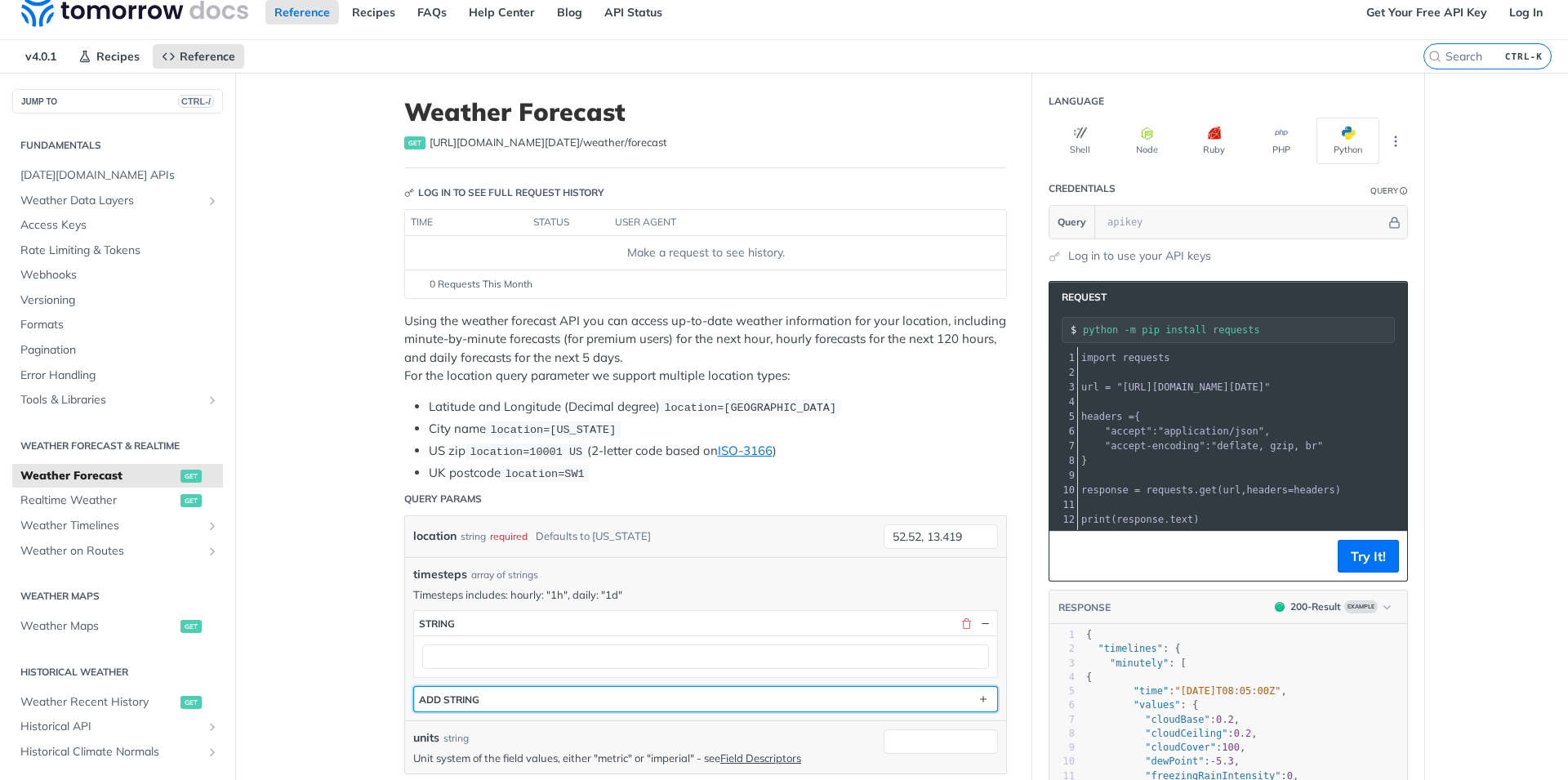
click at [511, 696] on button "ADD string" at bounding box center [705, 698] width 583 height 24
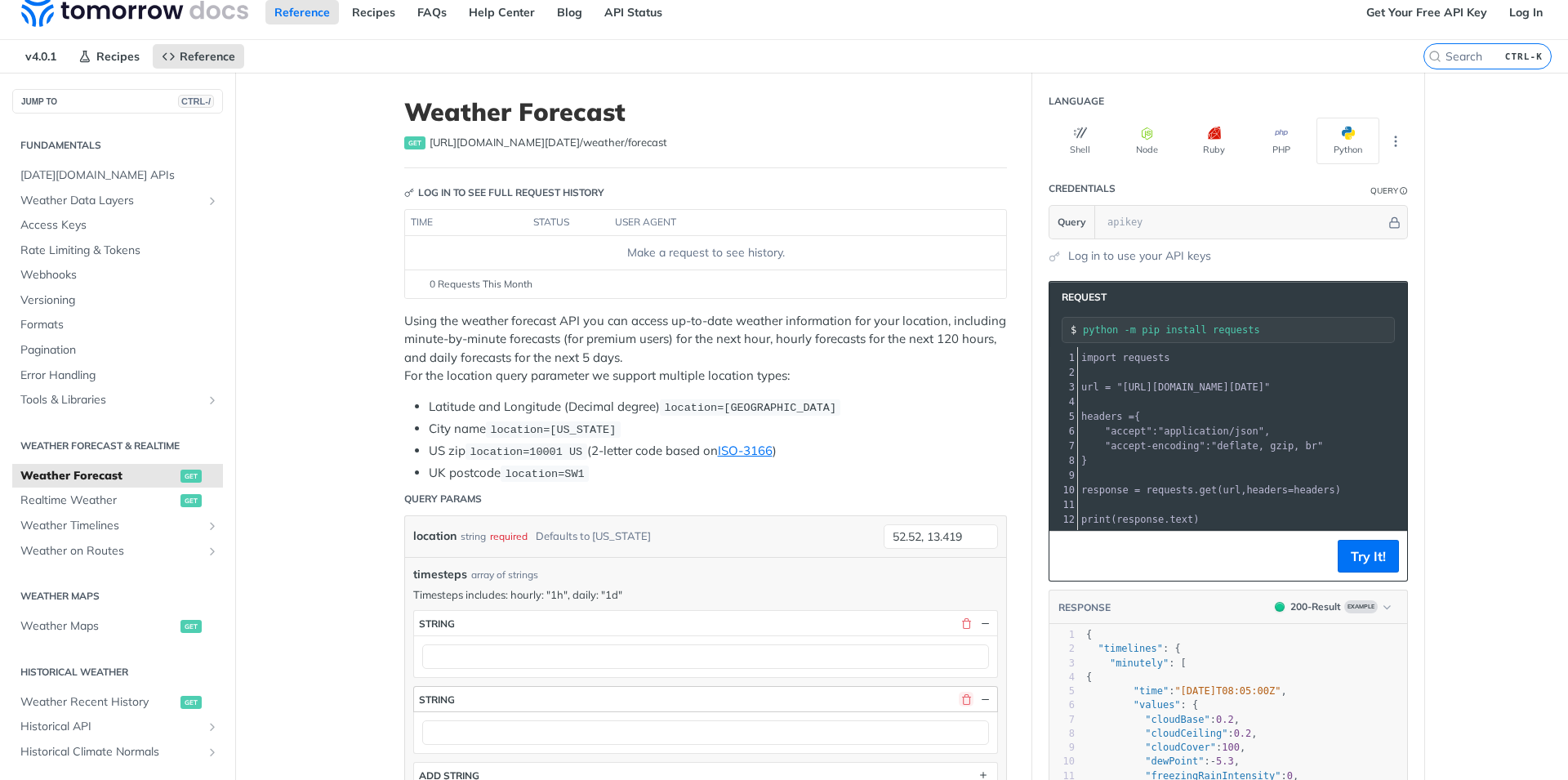
click at [969, 700] on button "button" at bounding box center [966, 699] width 15 height 15
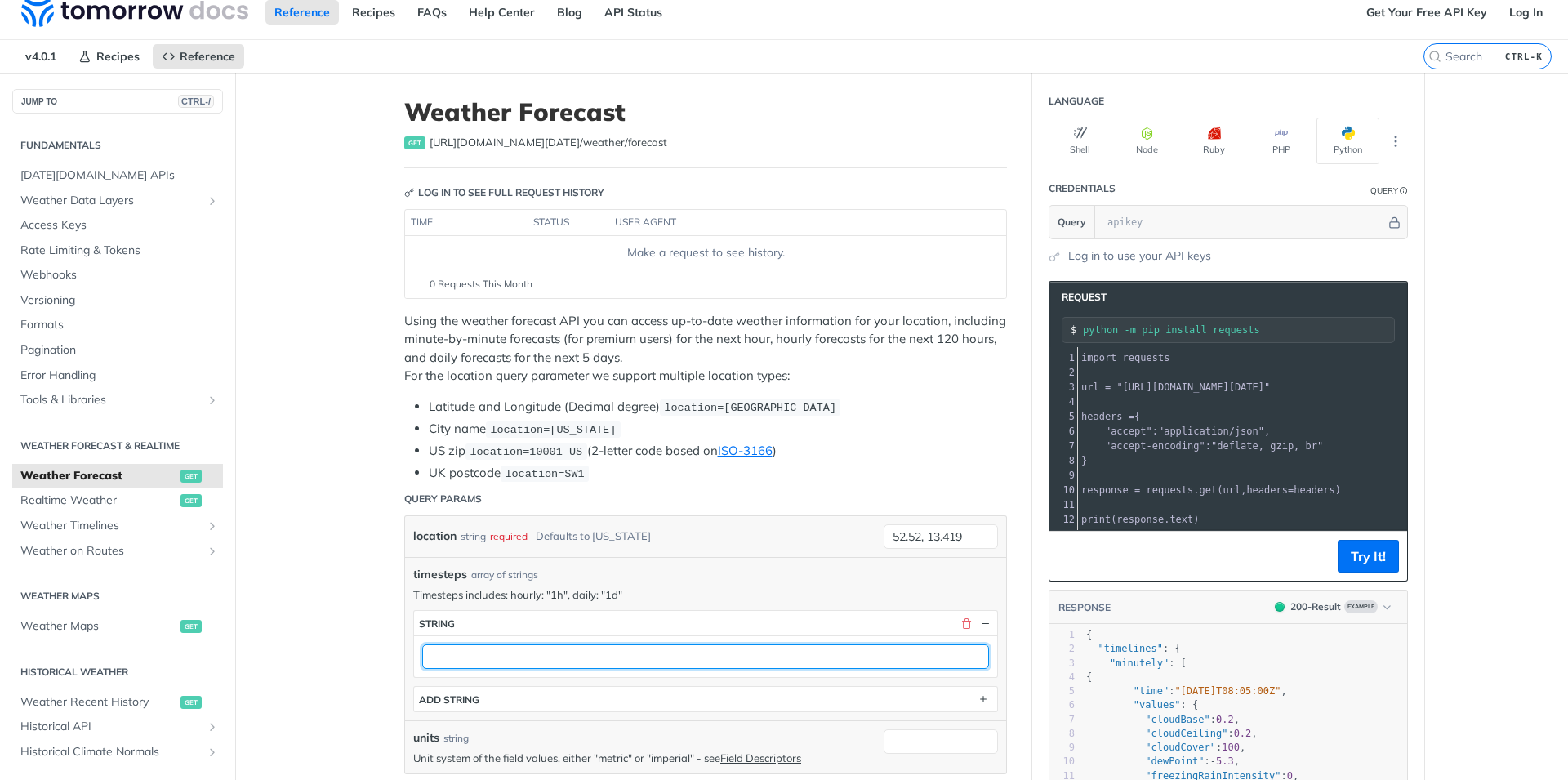
click at [513, 660] on input "text" at bounding box center [705, 656] width 567 height 24
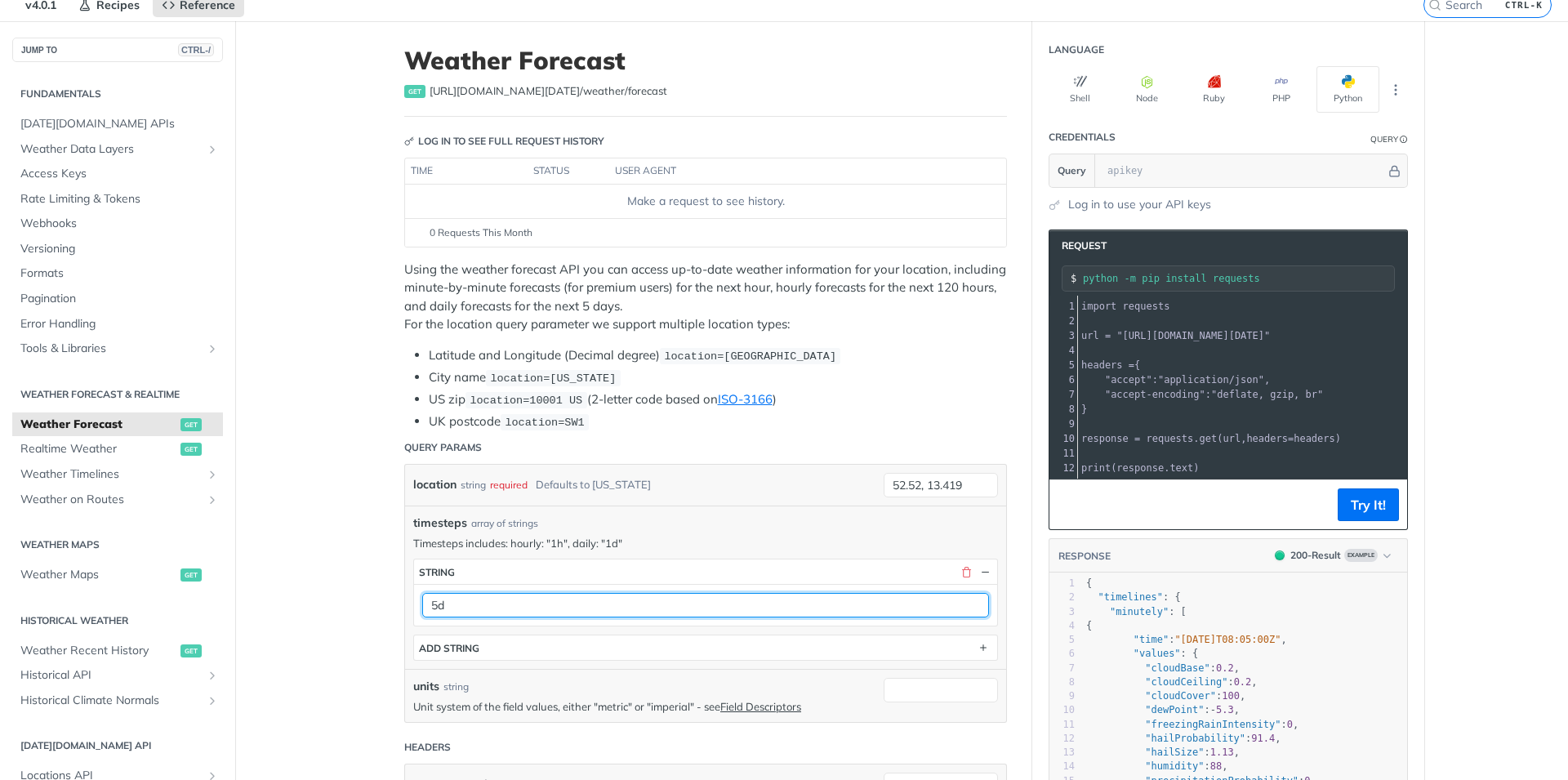
scroll to position [54, 0]
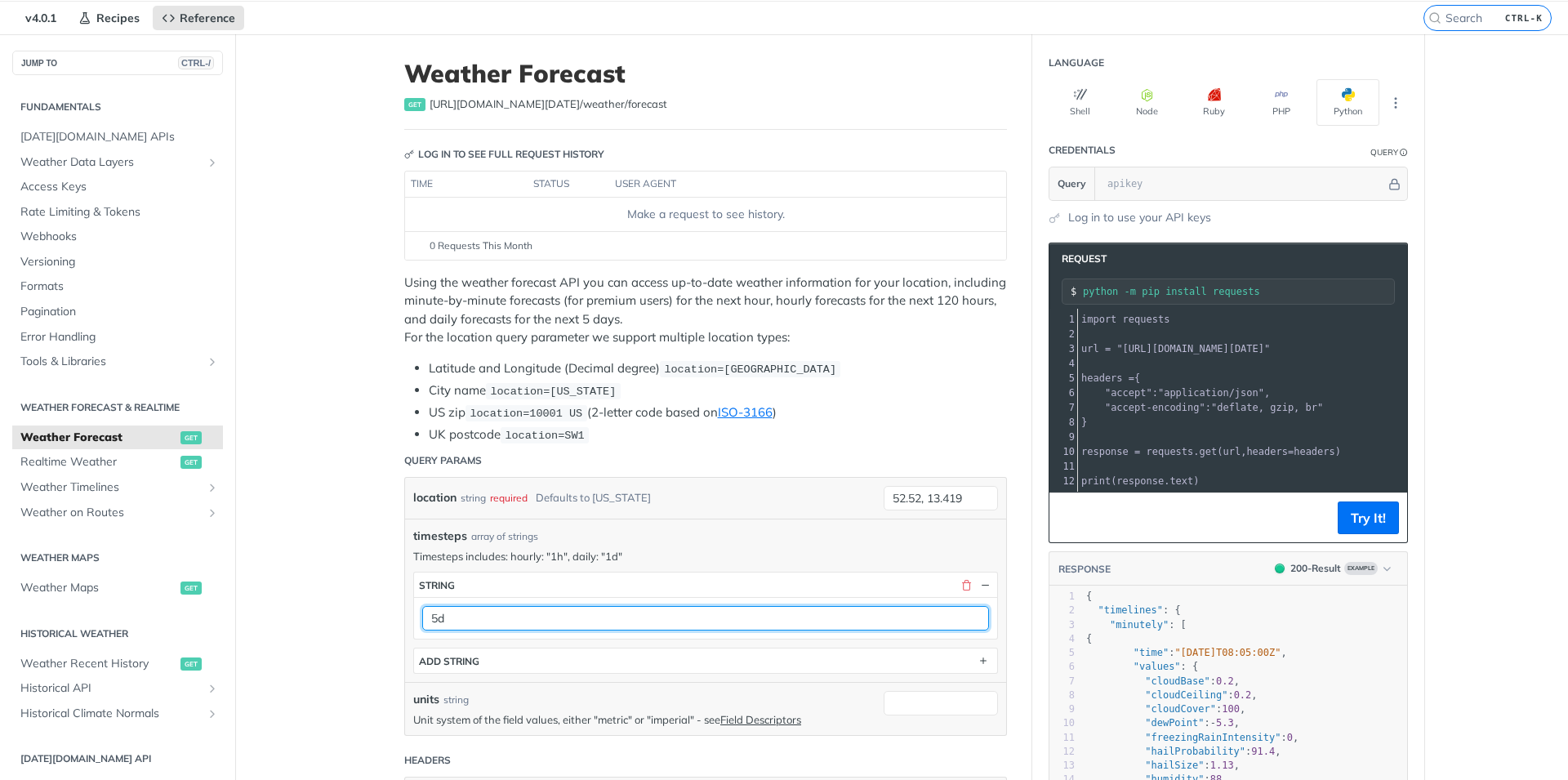
click at [471, 615] on input "5d" at bounding box center [705, 618] width 567 height 24
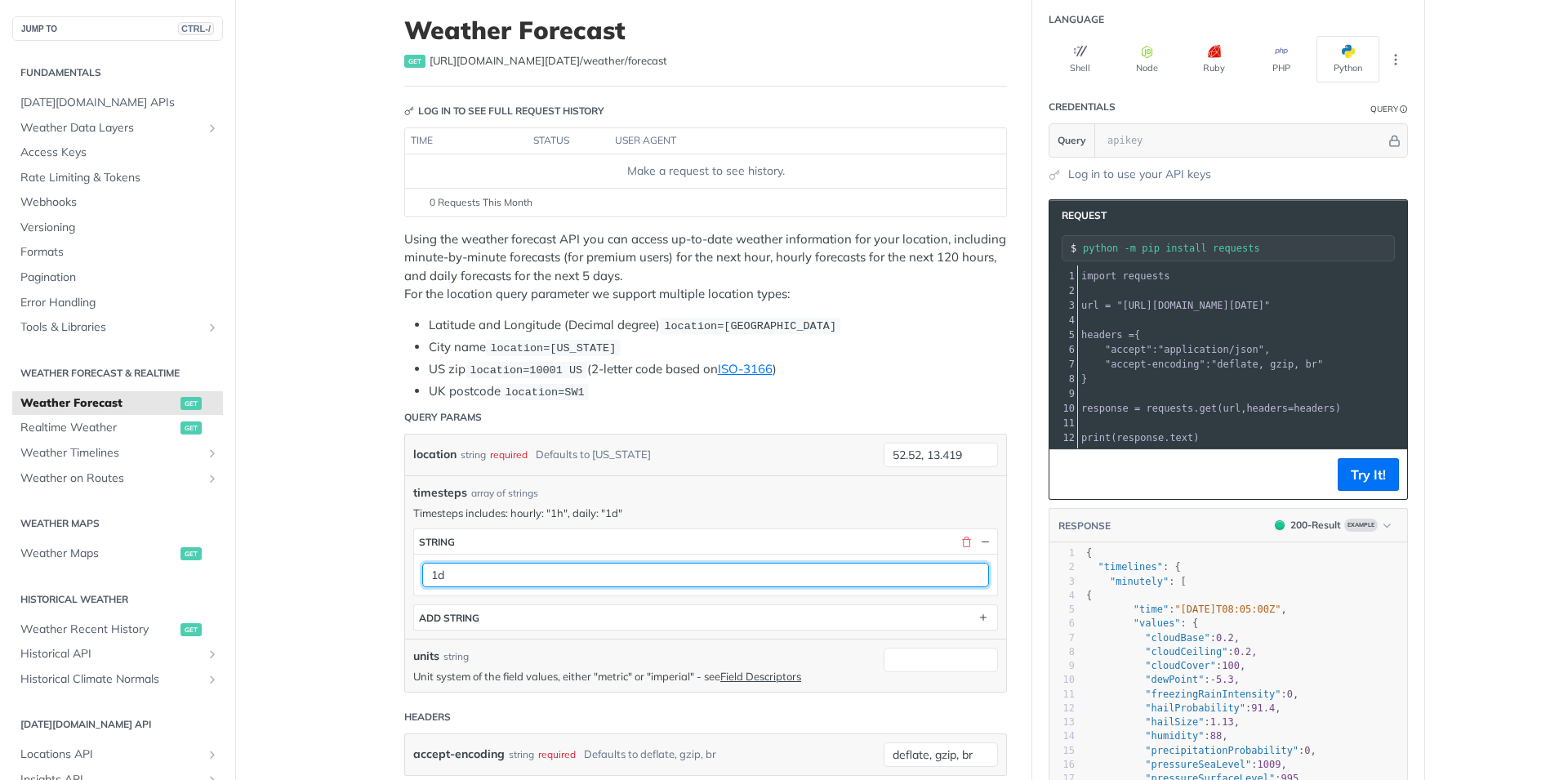
scroll to position [92, 0]
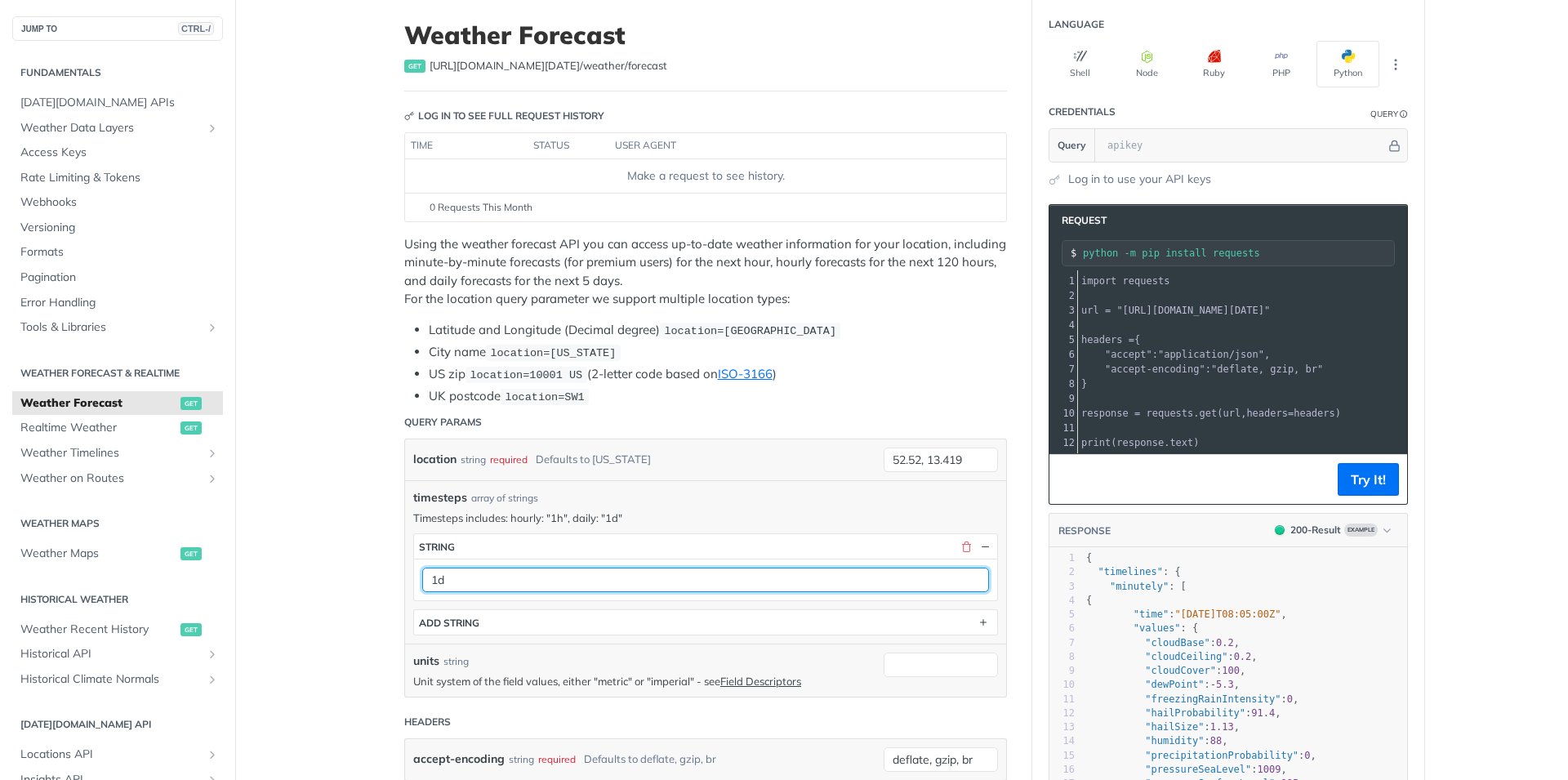
type input "1d"
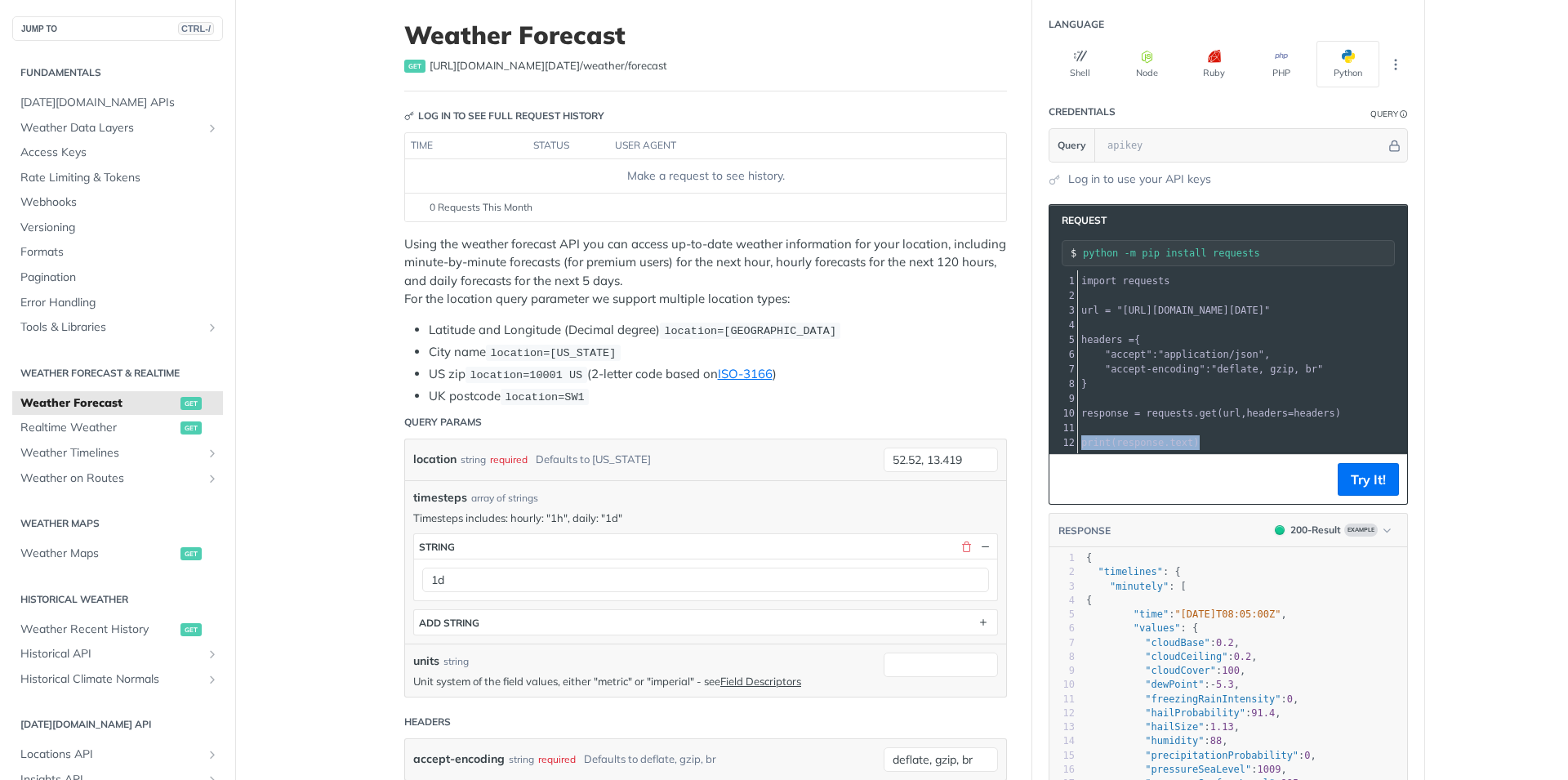
drag, startPoint x: 1171, startPoint y: 452, endPoint x: 1486, endPoint y: 425, distance: 316.2
click at [1270, 315] on span ""https://api.tomorrow.io/v4/weather/forecast?location=52.52%2C%2013.419&timeste…" at bounding box center [1193, 310] width 153 height 12
drag, startPoint x: 1326, startPoint y: 307, endPoint x: 1505, endPoint y: 321, distance: 179.5
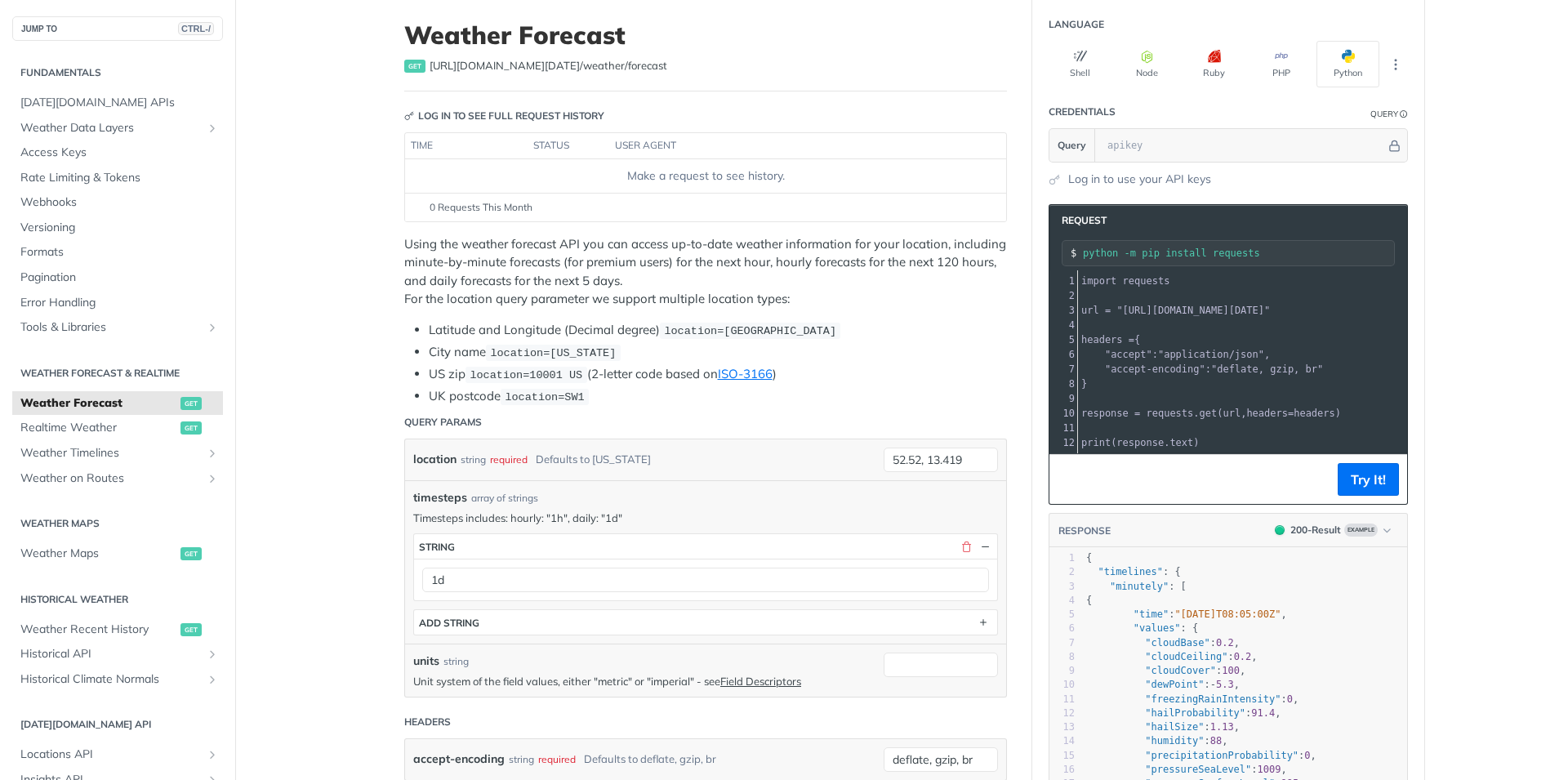
click at [1375, 324] on pre "​" at bounding box center [1349, 325] width 542 height 15
drag, startPoint x: 1214, startPoint y: 321, endPoint x: 976, endPoint y: 327, distance: 238.1
click at [1209, 324] on pre "​" at bounding box center [1349, 325] width 542 height 15
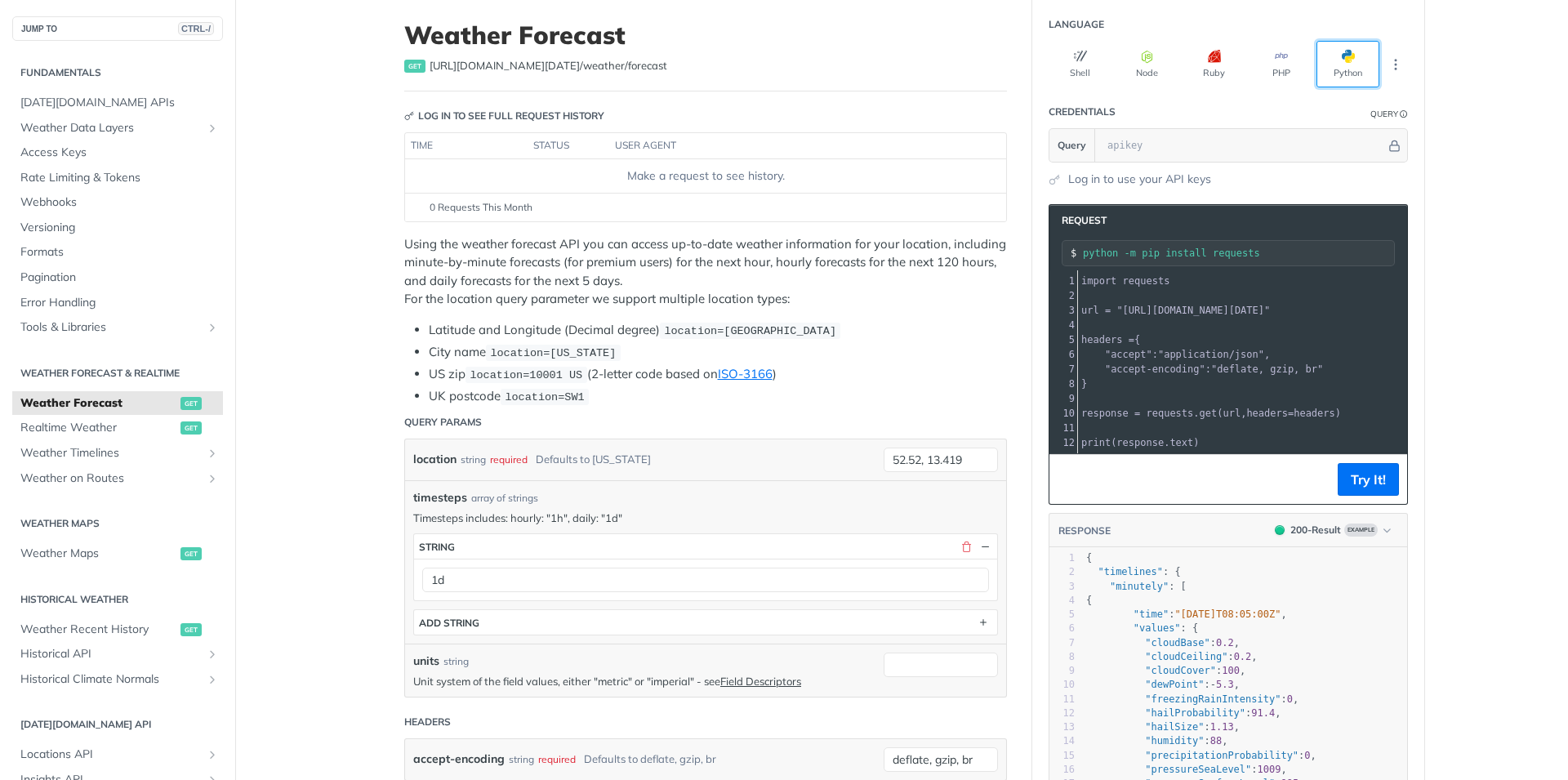
click at [1339, 54] on button "Python" at bounding box center [1347, 63] width 63 height 46
click at [1181, 313] on span ""https://api.tomorrow.io/v4/weather/forecast?location=52.52%2C%2013.419&timeste…" at bounding box center [1193, 310] width 153 height 12
click at [1373, 481] on button "Try It!" at bounding box center [1368, 479] width 62 height 33
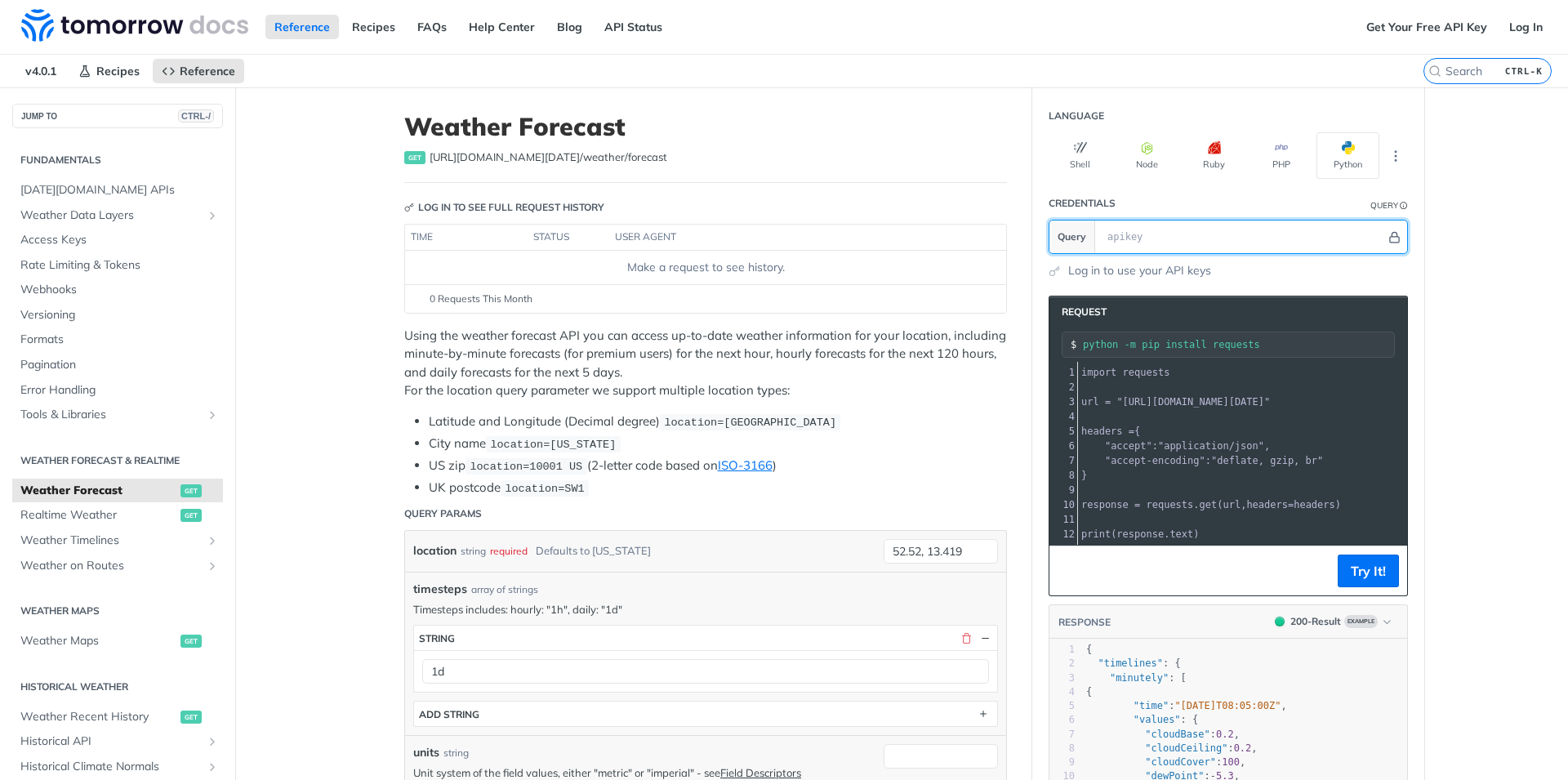
click at [1389, 233] on icon "Hide" at bounding box center [1395, 238] width 13 height 13
click at [1391, 238] on icon "Show" at bounding box center [1395, 238] width 13 height 13
